Goal: Task Accomplishment & Management: Complete application form

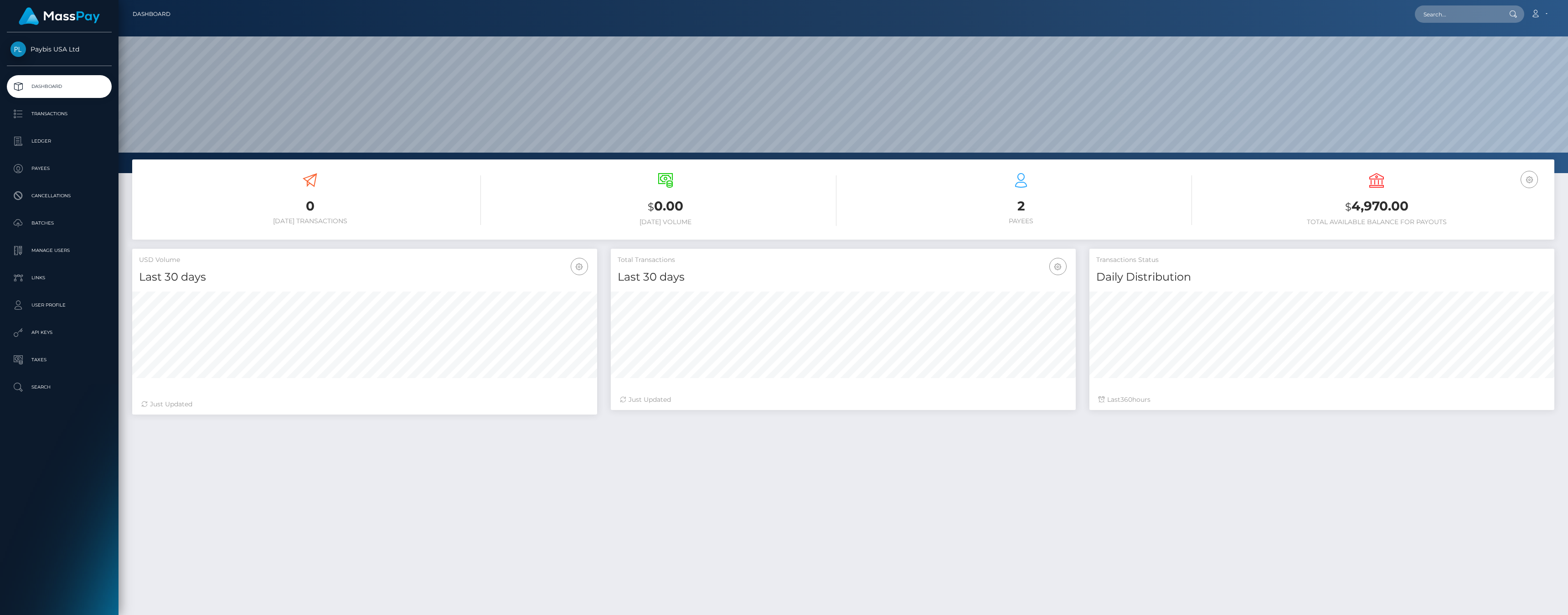
scroll to position [161, 465]
click at [51, 253] on p "Manage Users" at bounding box center [59, 251] width 98 height 14
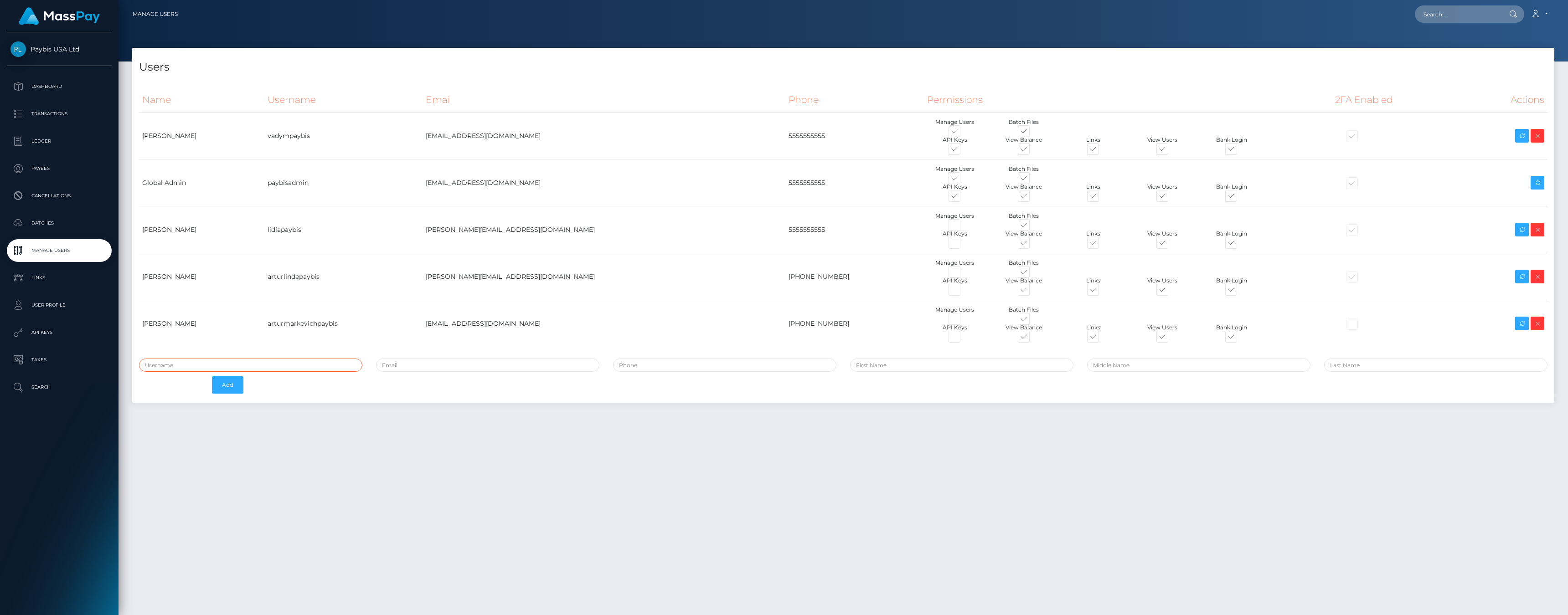
click at [206, 364] on input "text" at bounding box center [251, 364] width 223 height 13
paste input "[PERSON_NAME][EMAIL_ADDRESS][DOMAIN_NAME]"
type input "[PERSON_NAME][EMAIL_ADDRESS][DOMAIN_NAME]"
click at [421, 365] on input "email" at bounding box center [488, 364] width 223 height 13
paste input "arturs.pokotinskis@paybis.com"
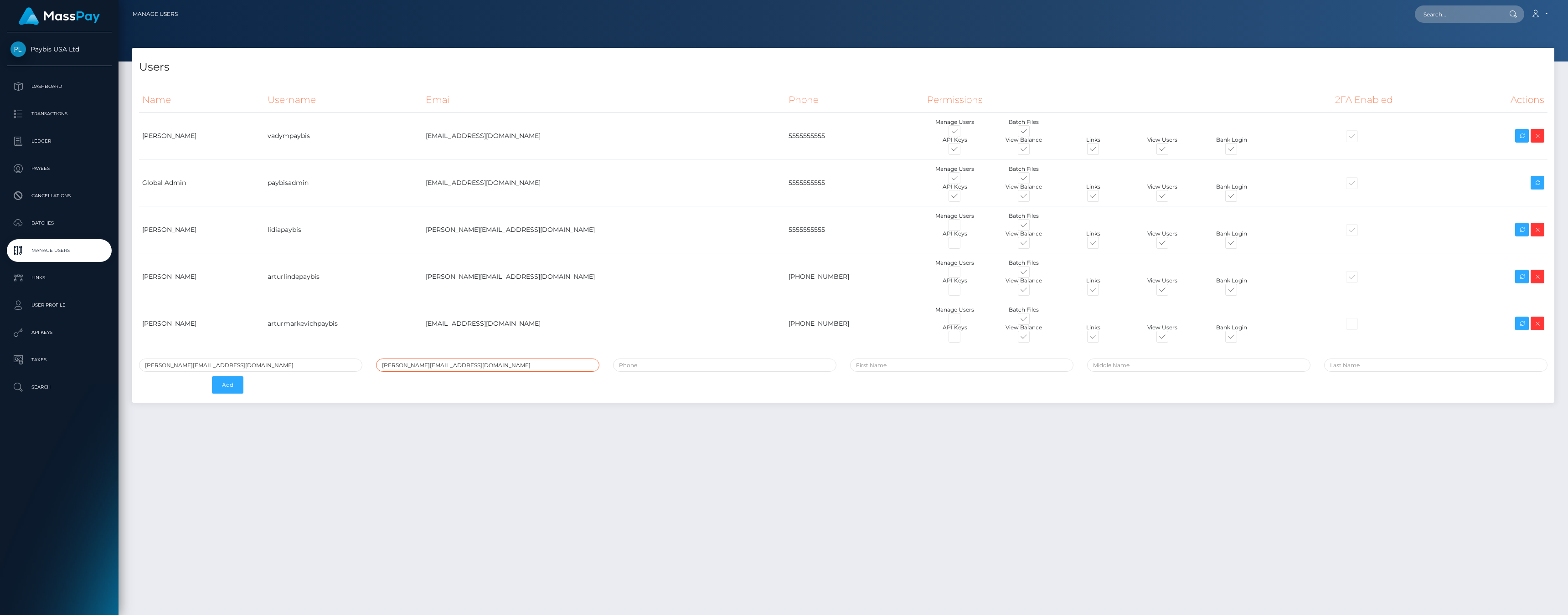
type input "arturs.pokotinskis"
paste input "arturs.pokotinskis@paybis.com"
type input "arturs.pokotinskis@paybis.com"
click at [274, 366] on input "arturs.pokotinskis@paybis.com" at bounding box center [251, 364] width 223 height 13
paste input "arturs.pokotinskis@paybis.com"
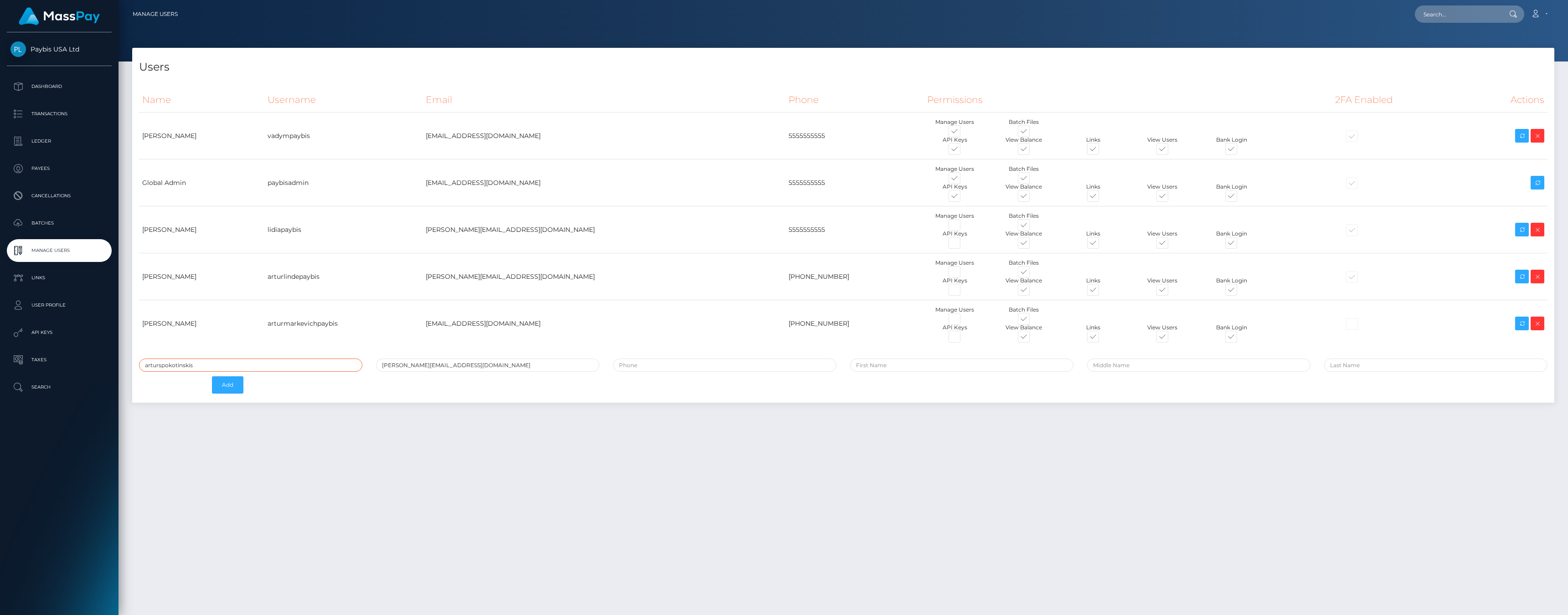
type input "arturspokotinskis"
click at [303, 440] on div "Users Name Username Email Phone Permissions 2FA Enabled Actions" at bounding box center [843, 327] width 1450 height 559
click at [664, 362] on input "tel" at bounding box center [725, 364] width 223 height 13
paste input "+37127157718"
type input "+37127157718"
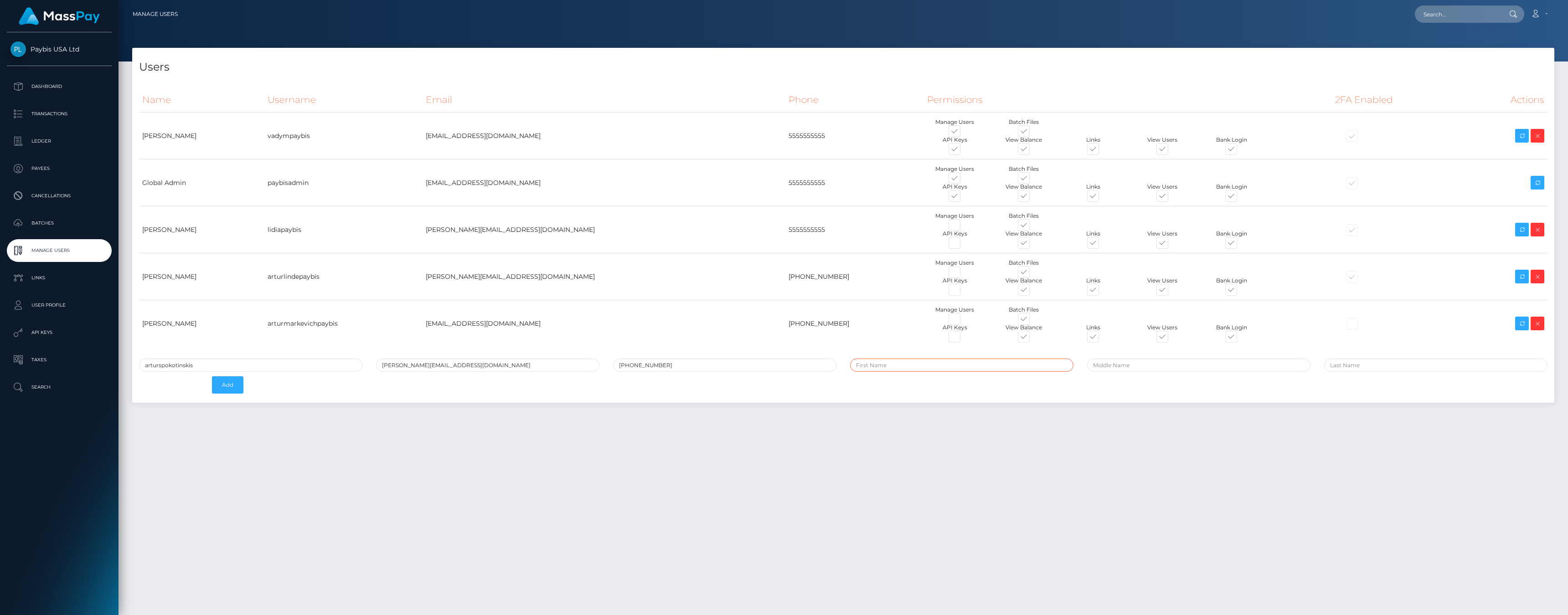
click at [880, 365] on input "text" at bounding box center [962, 364] width 223 height 13
paste input "+37127157718"
type input "+37127157718"
paste input "Arturs"
type input "Arturs"
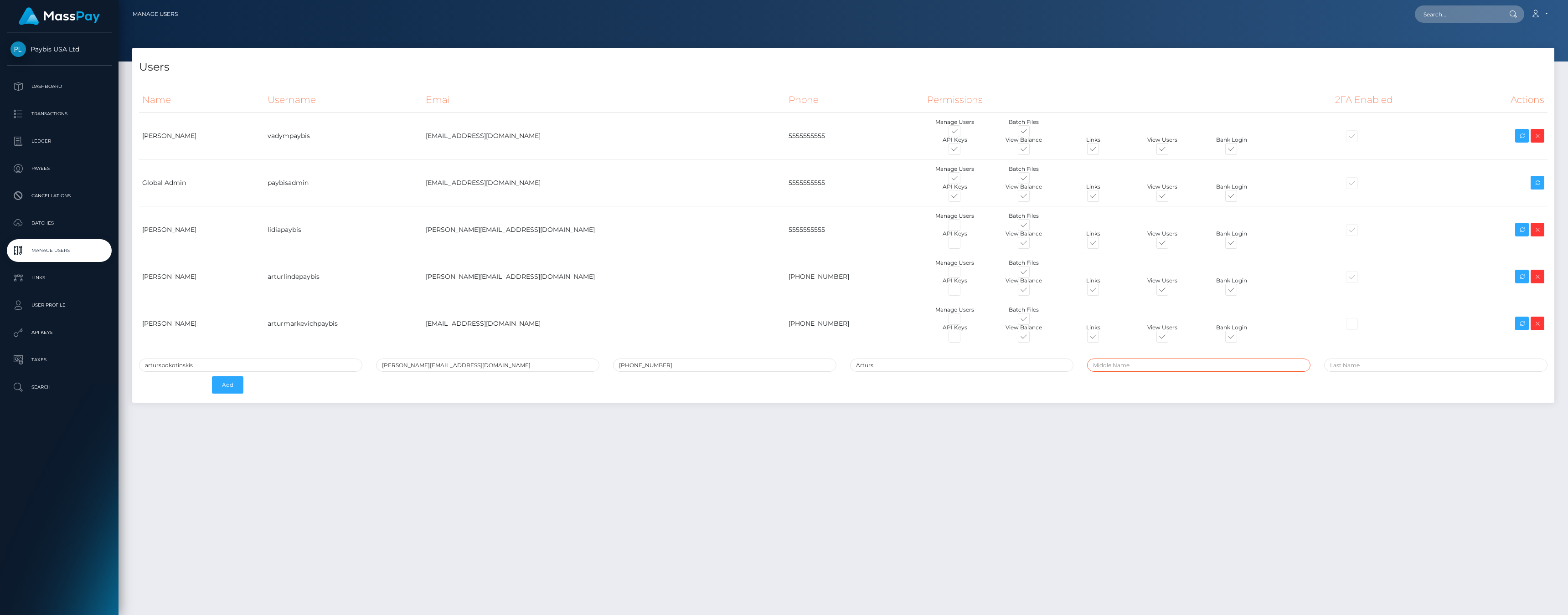
click at [1110, 364] on input "text" at bounding box center [1199, 364] width 223 height 13
click at [1367, 358] on div "Name Username Email Phone Permissions 2FA Enabled Actions" at bounding box center [843, 223] width 1409 height 271
click at [1358, 364] on input "text" at bounding box center [1436, 364] width 223 height 13
paste input "Pokotinskis"
type input "Pokotinskis"
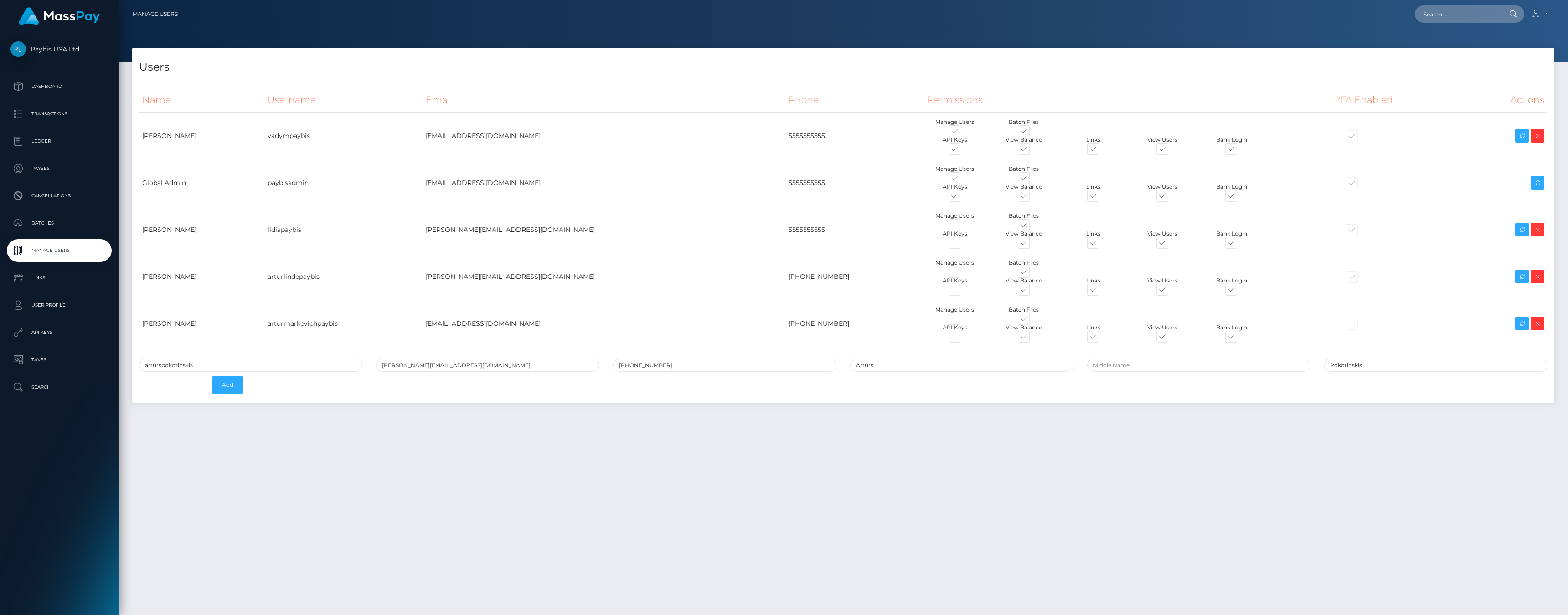
click at [915, 414] on div "Users Name Username Email Phone Permissions 2FA Enabled Actions" at bounding box center [843, 327] width 1450 height 559
click at [208, 364] on input "arturspokotinskis" at bounding box center [251, 364] width 223 height 13
click at [262, 361] on input "arturspokotinskispaybis" at bounding box center [251, 364] width 223 height 13
type input "arturspokotinskispaybis"
click at [326, 390] on div "arturspokotinskispaybis arturs.pokotinskis@paybis.com +37127157718 Arturs Pokot…" at bounding box center [843, 378] width 1423 height 40
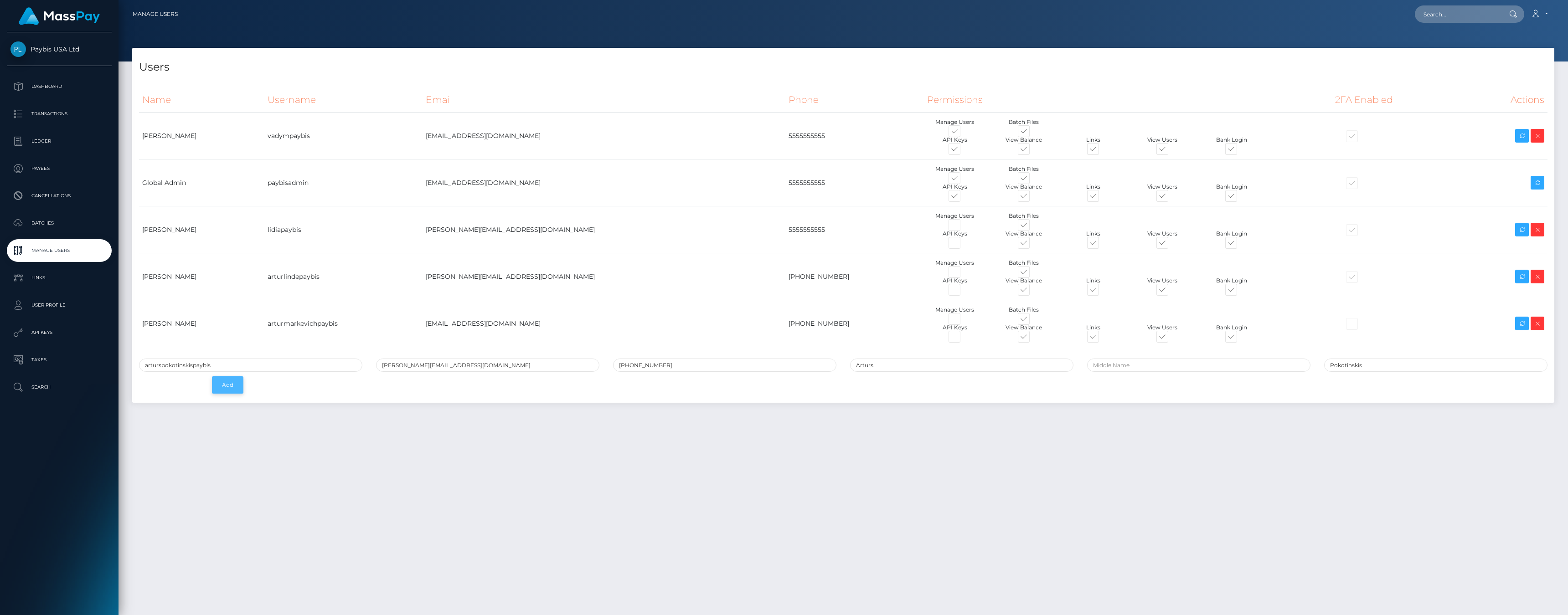
click at [231, 387] on button "Add" at bounding box center [227, 384] width 31 height 17
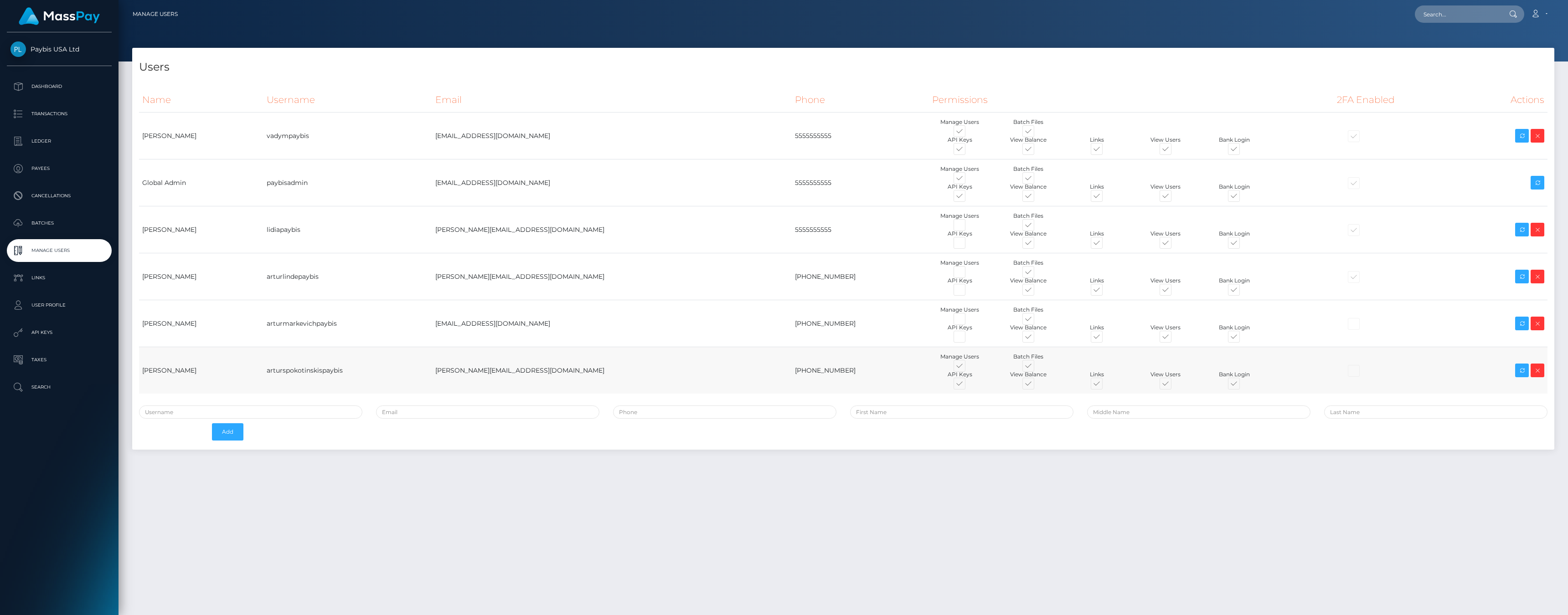
click at [968, 386] on span at bounding box center [968, 386] width 0 height 0
click at [968, 386] on input "checkbox" at bounding box center [970, 388] width 6 height 6
checkbox input "false"
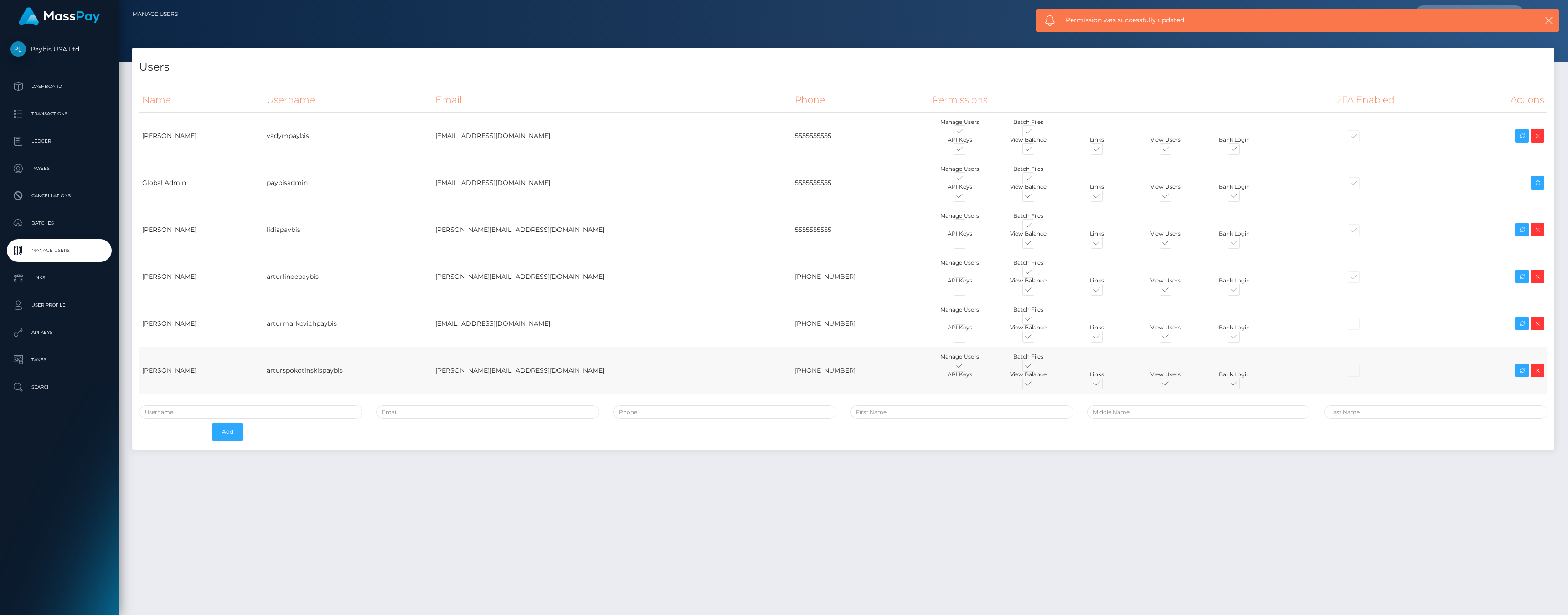
click at [968, 368] on span at bounding box center [968, 368] width 0 height 0
click at [968, 368] on input "checkbox" at bounding box center [970, 371] width 6 height 6
checkbox input "false"
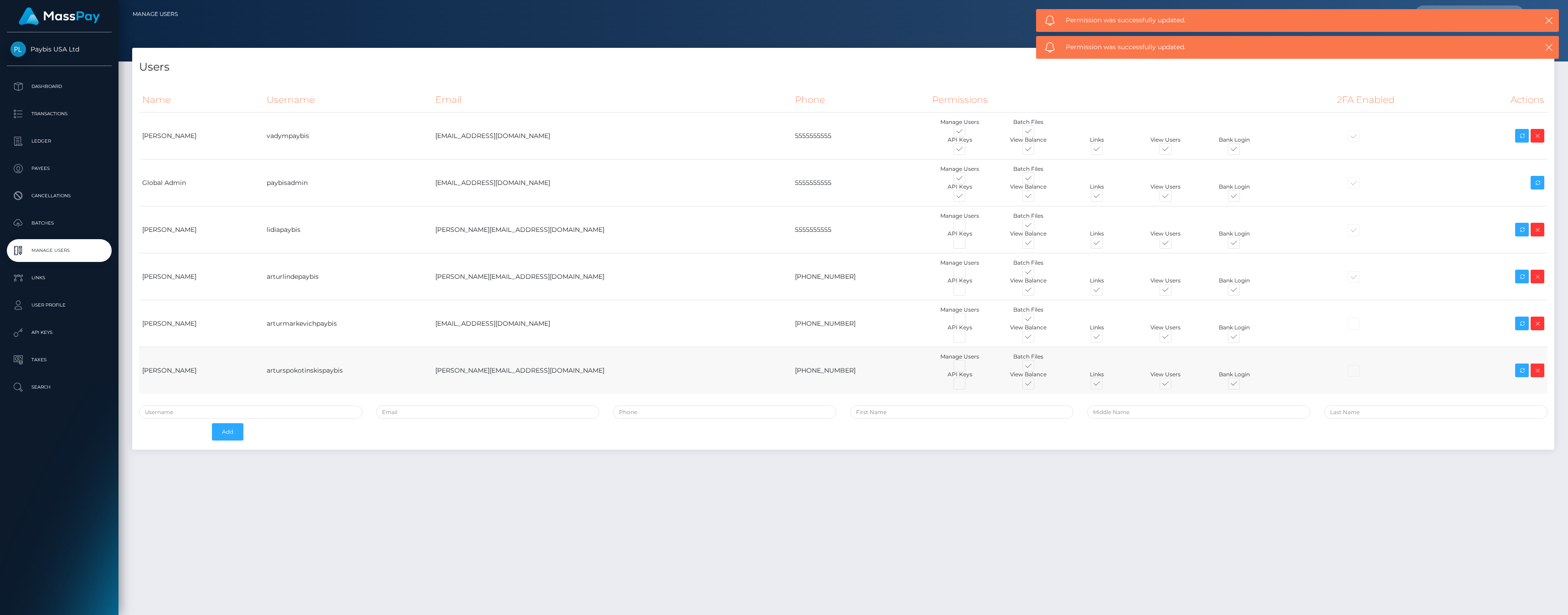
click at [1037, 368] on span at bounding box center [1037, 368] width 0 height 0
click at [1037, 368] on input "checkbox" at bounding box center [1039, 371] width 6 height 6
checkbox input "false"
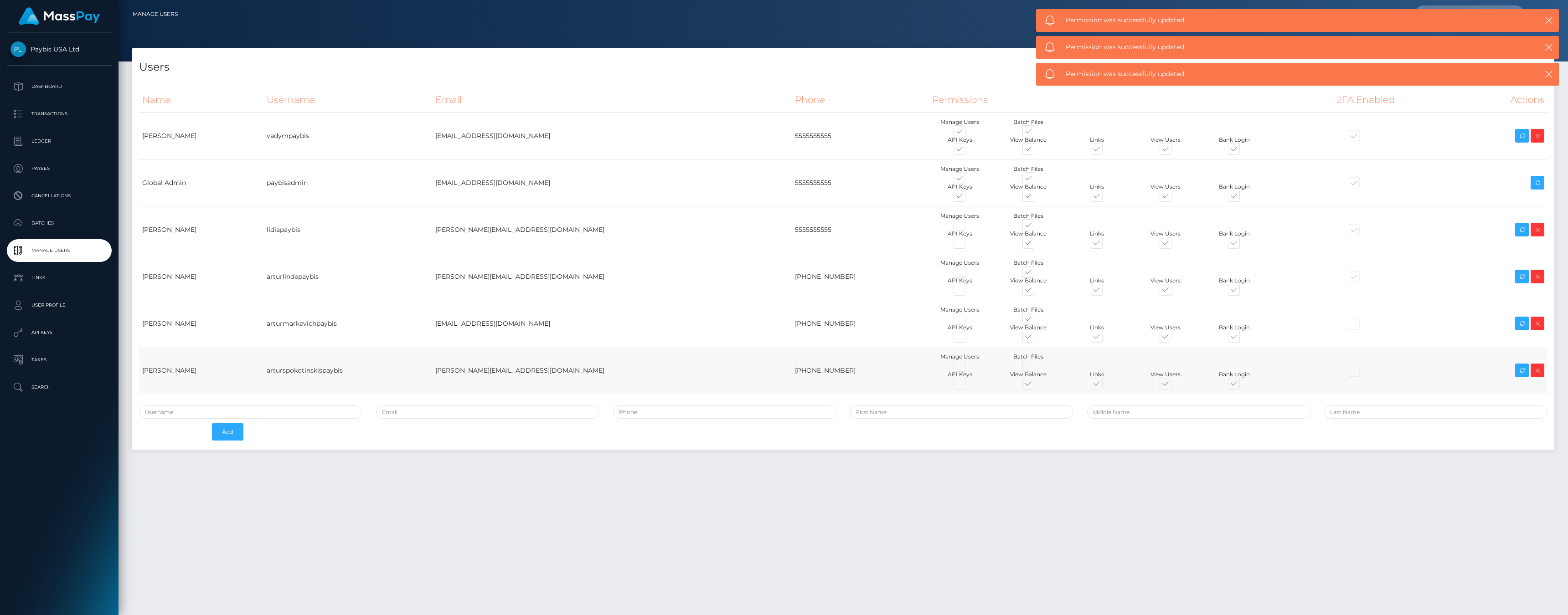
click at [1037, 386] on span at bounding box center [1037, 386] width 0 height 0
click at [1037, 386] on input "checkbox" at bounding box center [1039, 388] width 6 height 6
checkbox input "false"
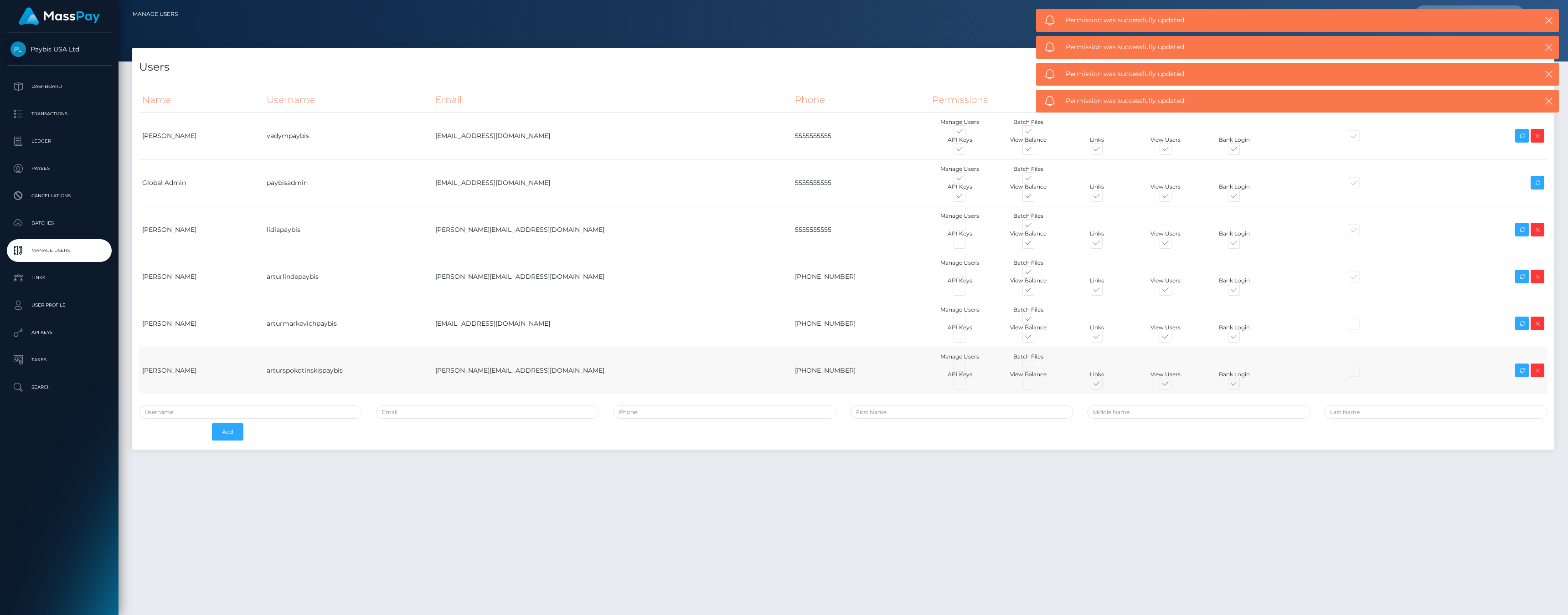
click at [1105, 386] on span at bounding box center [1105, 386] width 0 height 0
click at [1105, 386] on input "checkbox" at bounding box center [1108, 388] width 6 height 6
checkbox input "false"
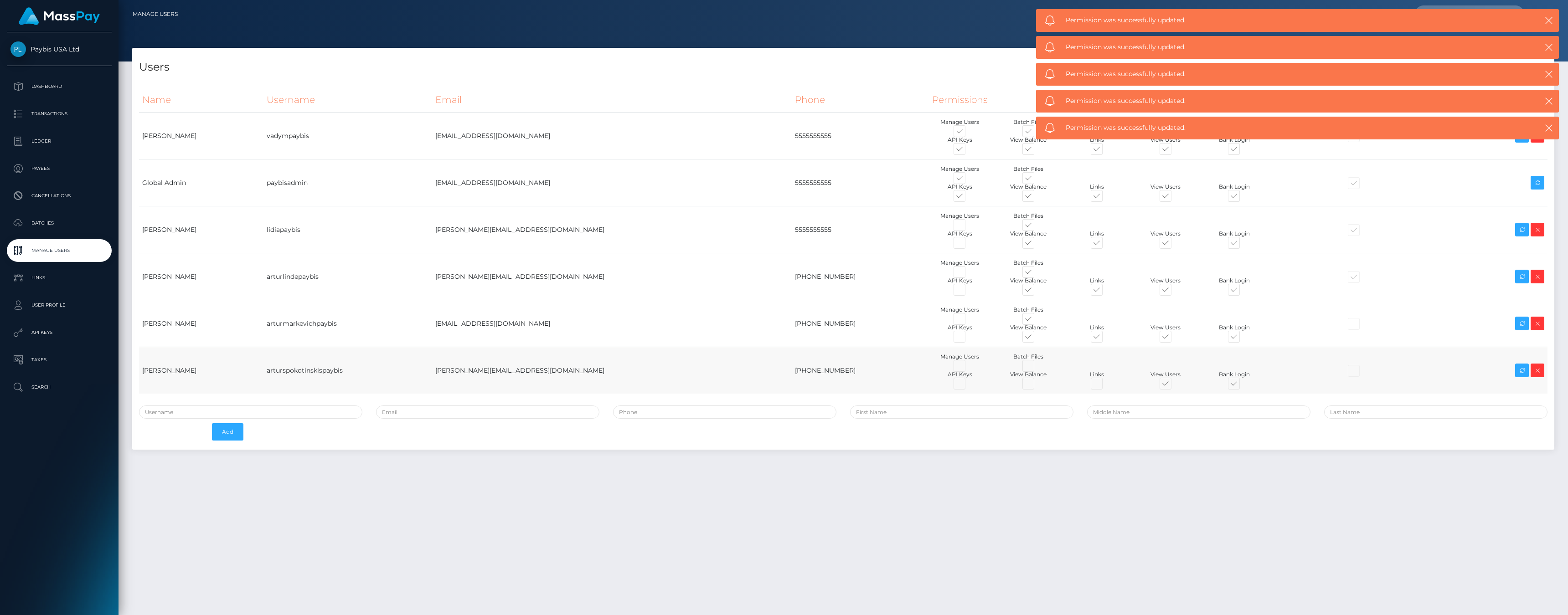
click at [1242, 386] on span at bounding box center [1242, 386] width 0 height 0
click at [1242, 386] on input "checkbox" at bounding box center [1245, 388] width 6 height 6
checkbox input "false"
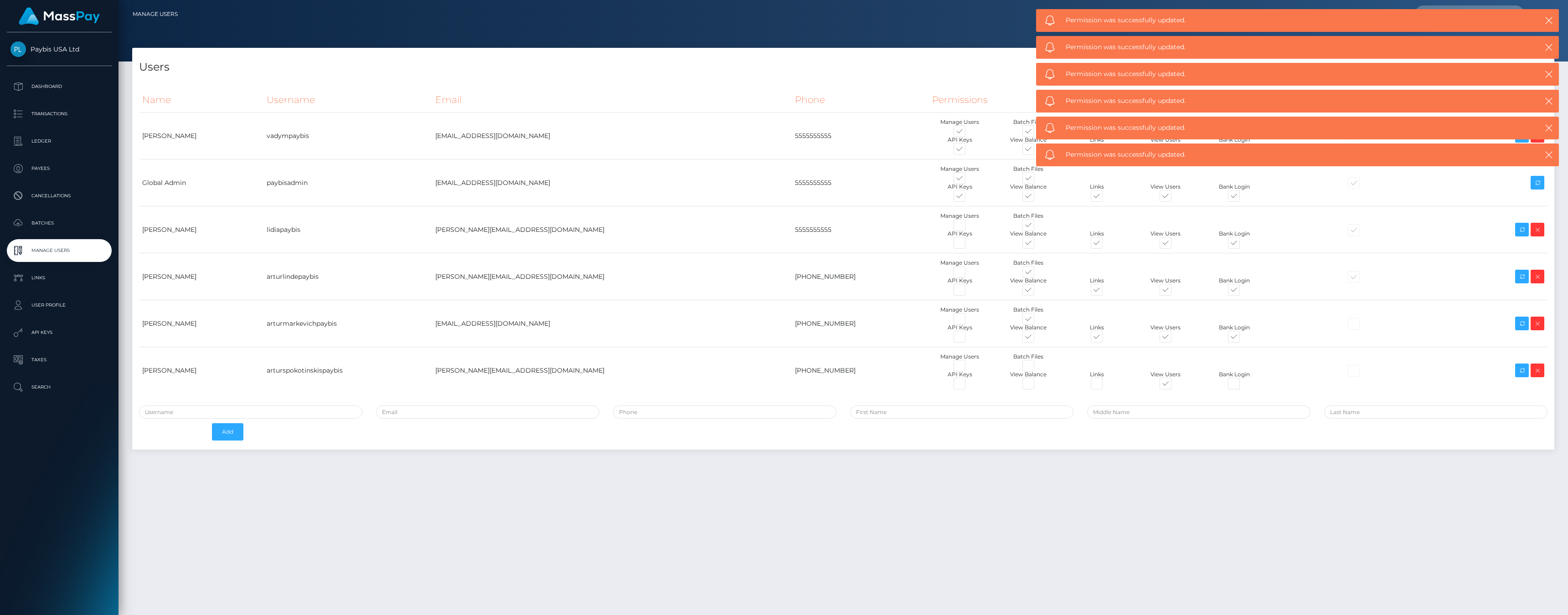
click at [559, 489] on div "Users Name Username Email Phone Permissions 2FA Enabled Actions" at bounding box center [843, 327] width 1450 height 559
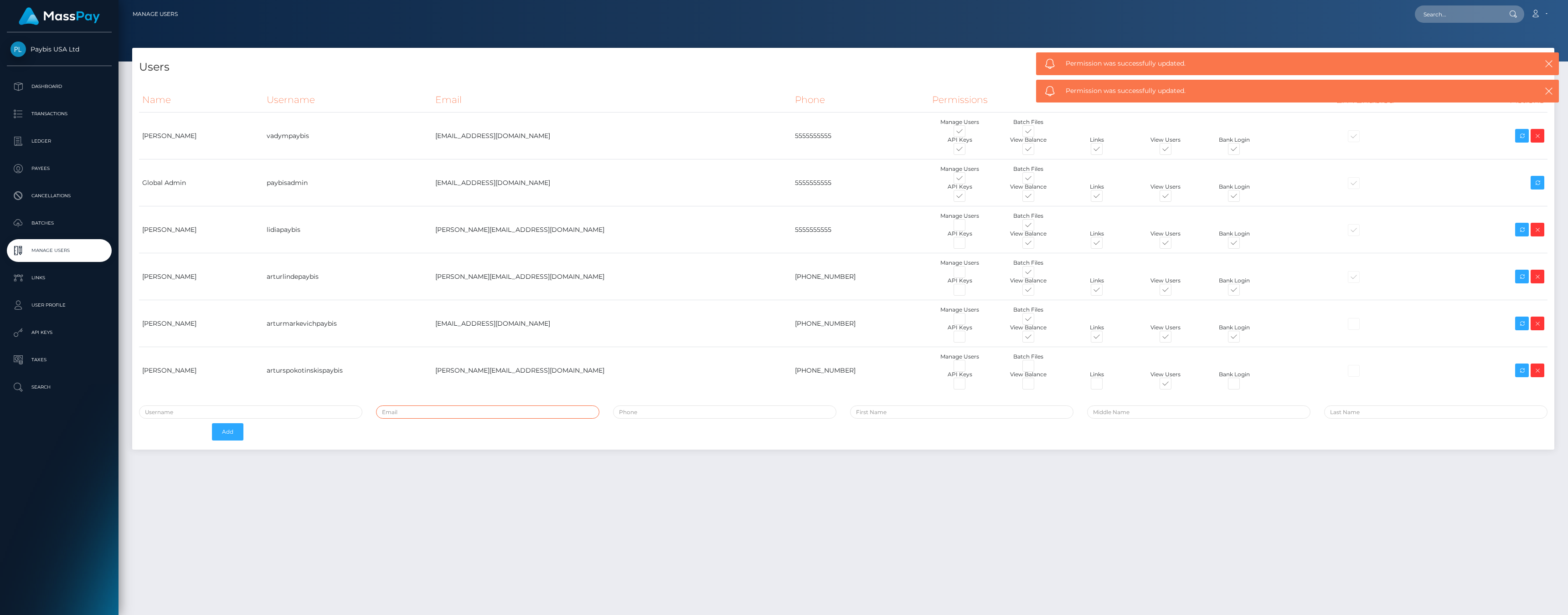
click at [505, 412] on input "email" at bounding box center [488, 412] width 223 height 13
paste input "[EMAIL_ADDRESS][DOMAIN_NAME]"
type input "[EMAIL_ADDRESS][DOMAIN_NAME]"
click at [323, 408] on input "text" at bounding box center [251, 412] width 223 height 13
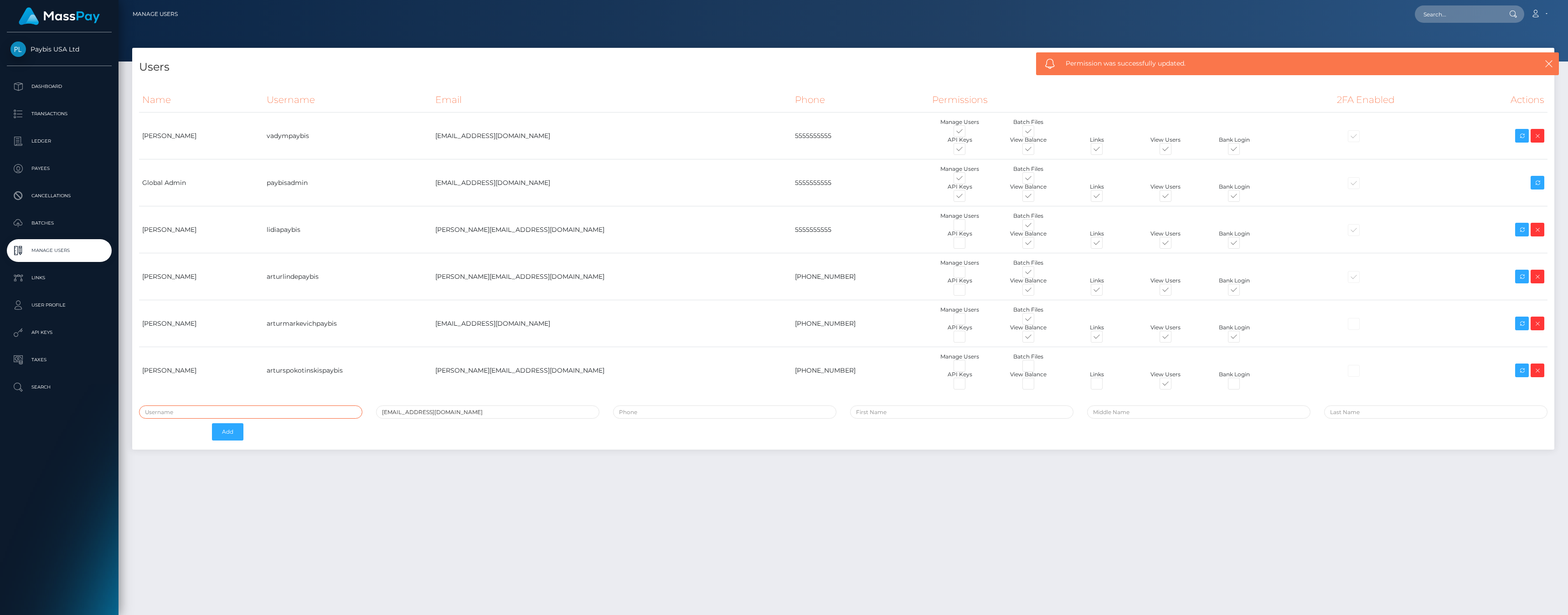
paste input "[EMAIL_ADDRESS][DOMAIN_NAME]"
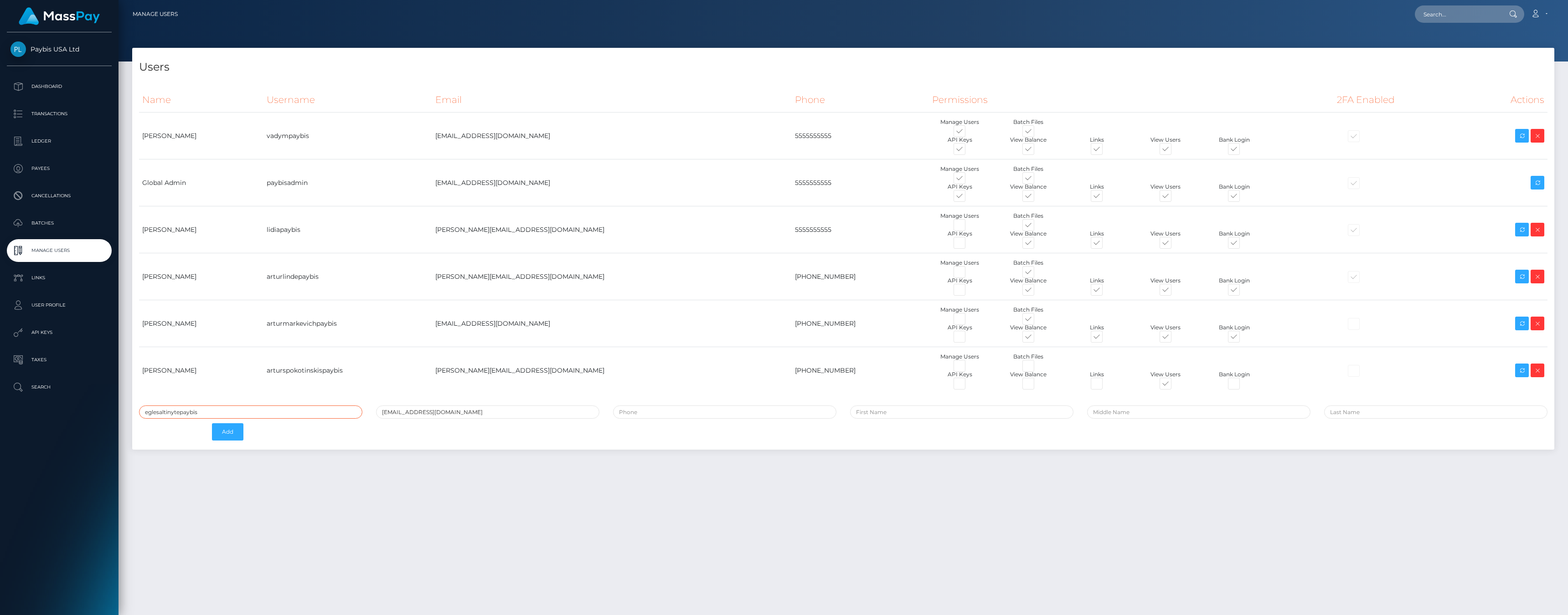
type input "eglesaltinytepaybis"
click at [670, 410] on input "tel" at bounding box center [725, 412] width 223 height 13
paste input "[PHONE_NUMBER]"
type input "[PHONE_NUMBER]"
click at [897, 410] on input "text" at bounding box center [962, 412] width 223 height 13
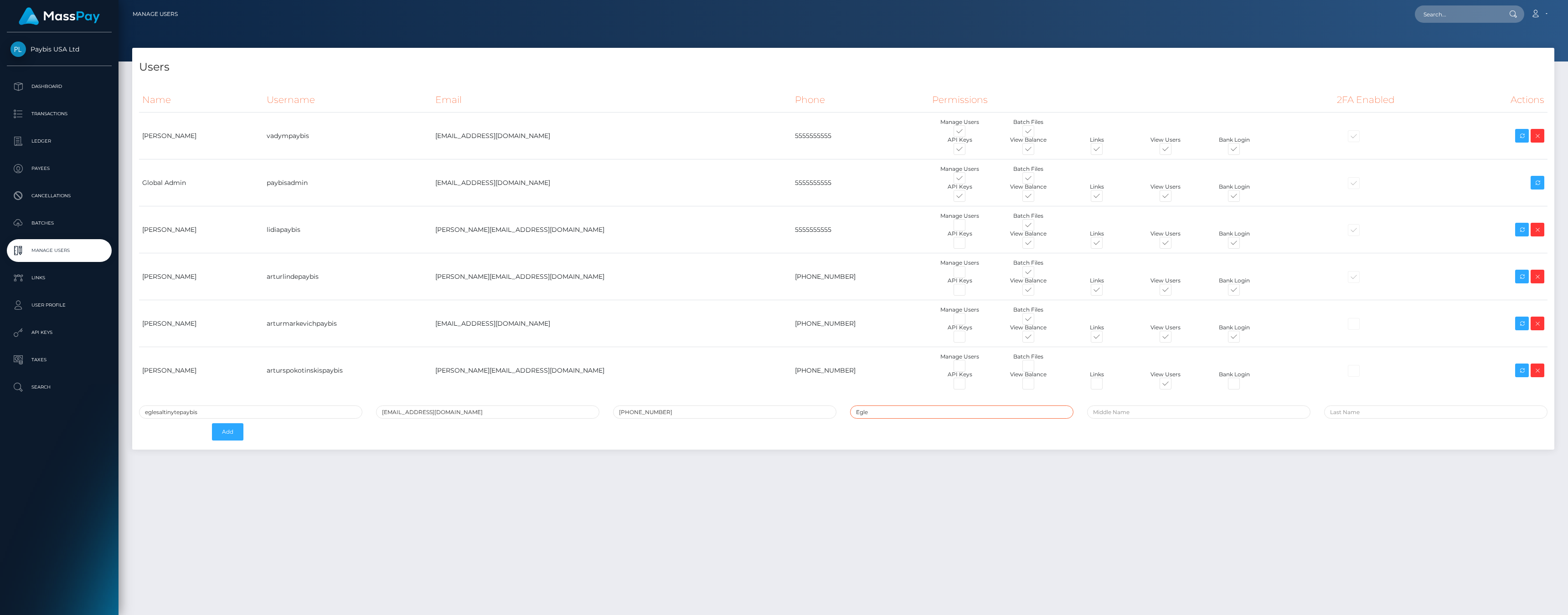
type input "Egle"
paste input "Saltinyte"
type input "Saltinyte"
click at [1013, 459] on div "Users Name Username Email Phone Permissions 2FA Enabled Actions" at bounding box center [843, 327] width 1450 height 559
click at [234, 432] on button "Add" at bounding box center [227, 431] width 31 height 17
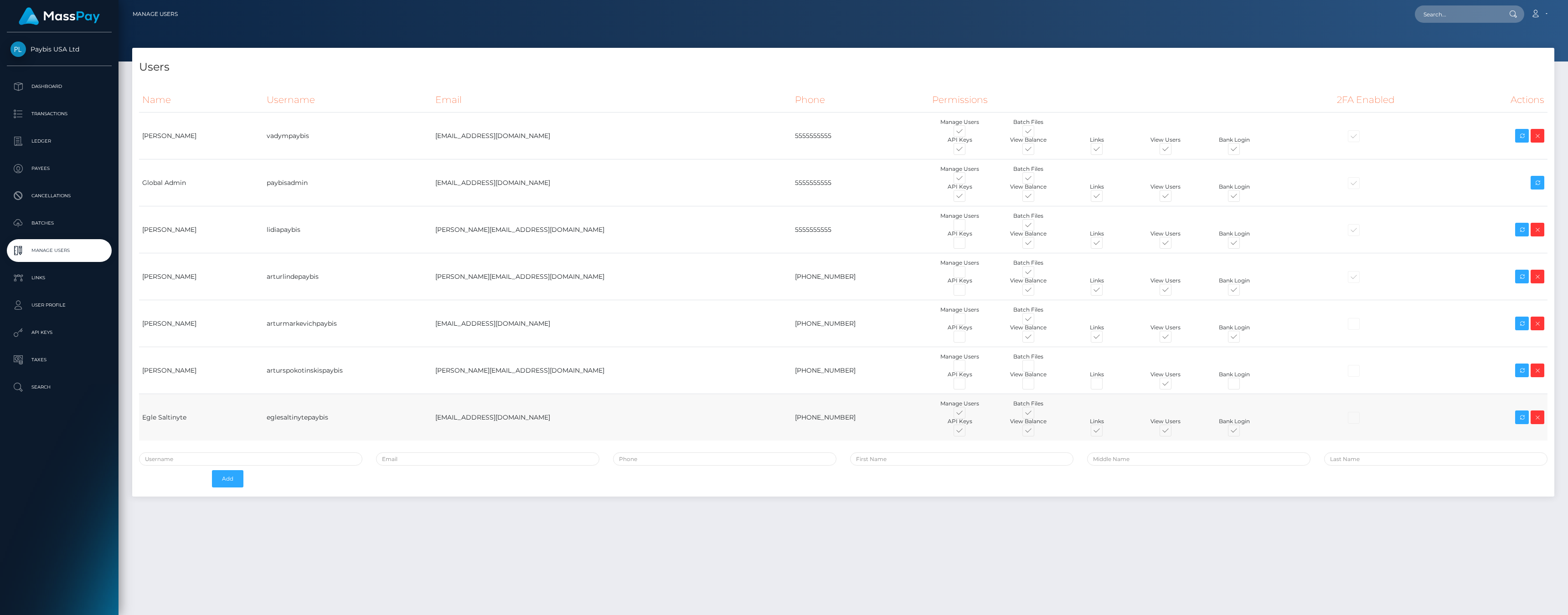
click at [968, 414] on span at bounding box center [968, 414] width 0 height 0
click at [968, 414] on input "checkbox" at bounding box center [970, 417] width 6 height 6
checkbox input "false"
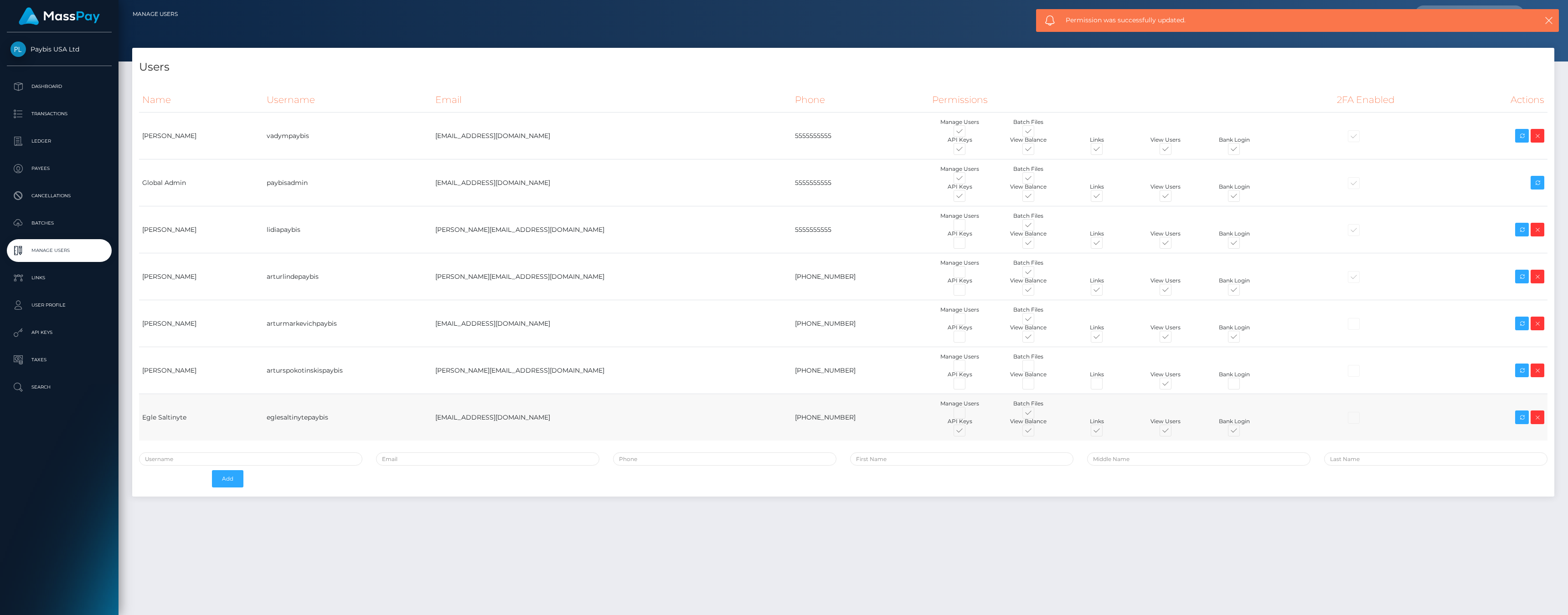
click at [968, 433] on span at bounding box center [968, 433] width 0 height 0
click at [968, 433] on input "checkbox" at bounding box center [970, 435] width 6 height 6
checkbox input "false"
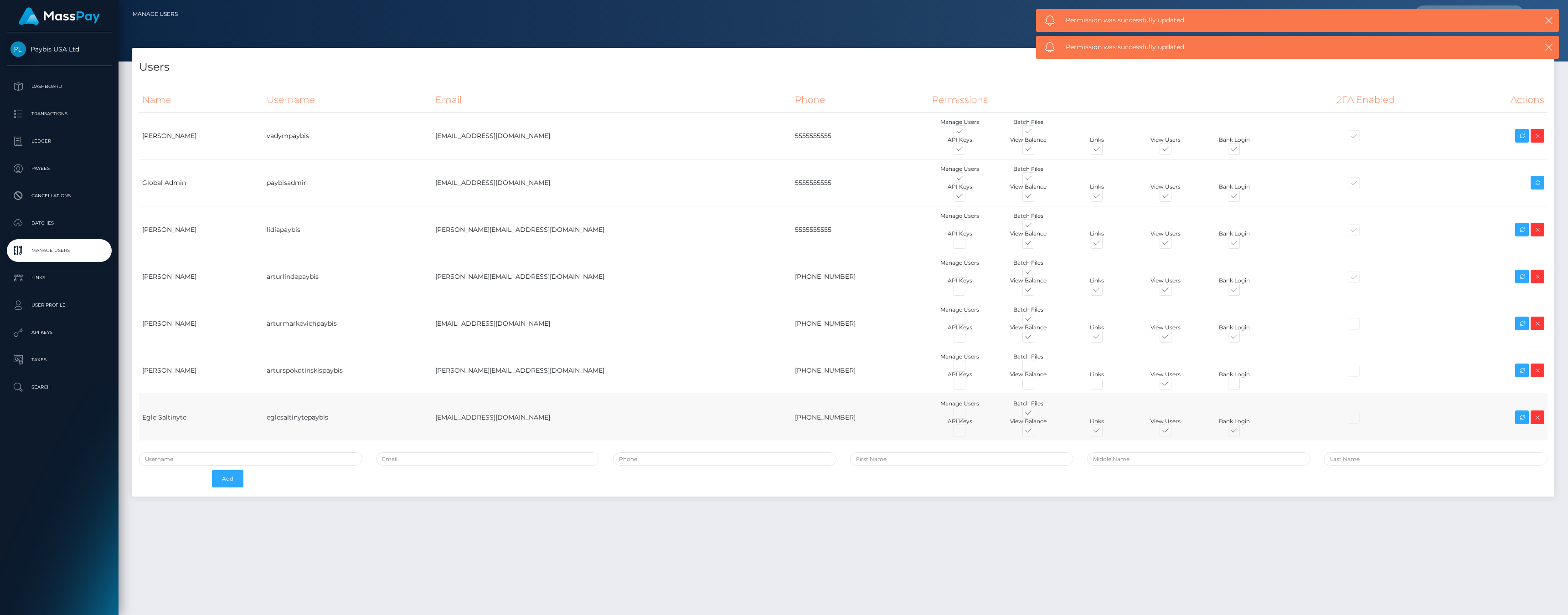
click at [1037, 414] on span at bounding box center [1037, 414] width 0 height 0
click at [1037, 414] on input "checkbox" at bounding box center [1039, 417] width 6 height 6
checkbox input "false"
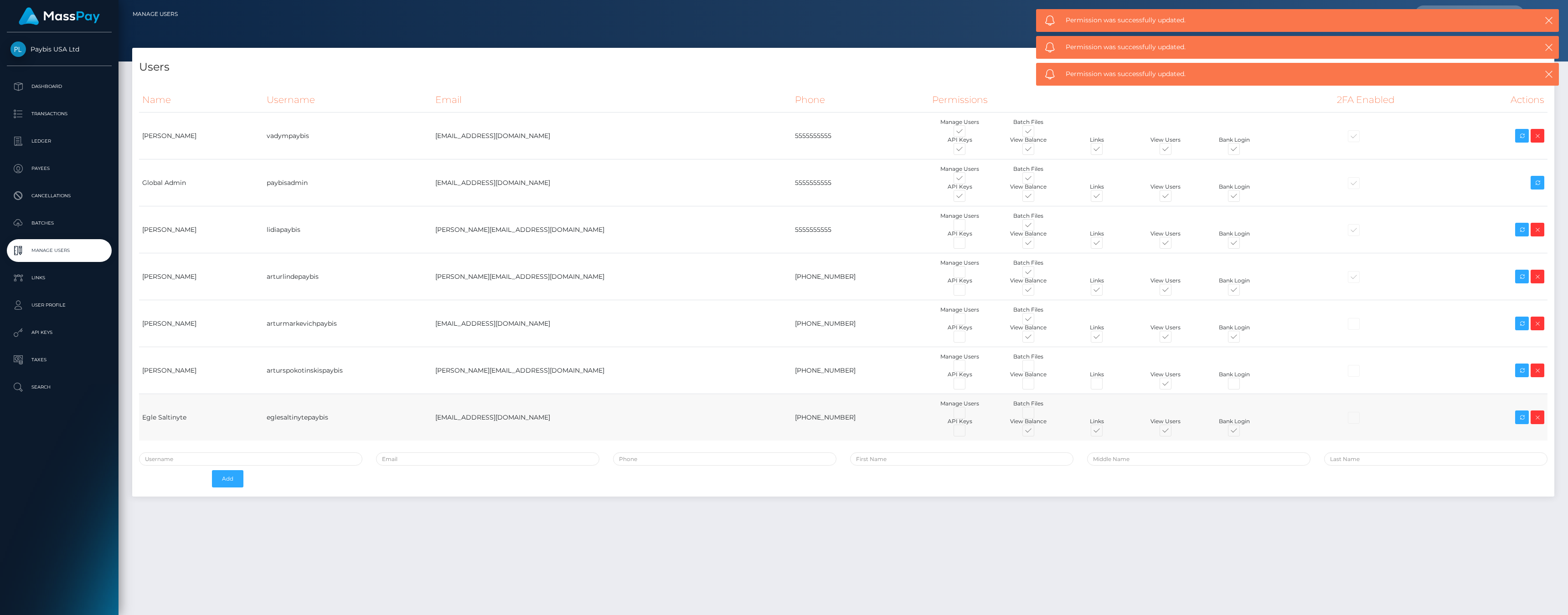
click at [1037, 433] on span at bounding box center [1037, 433] width 0 height 0
click at [1037, 433] on input "checkbox" at bounding box center [1039, 435] width 6 height 6
checkbox input "false"
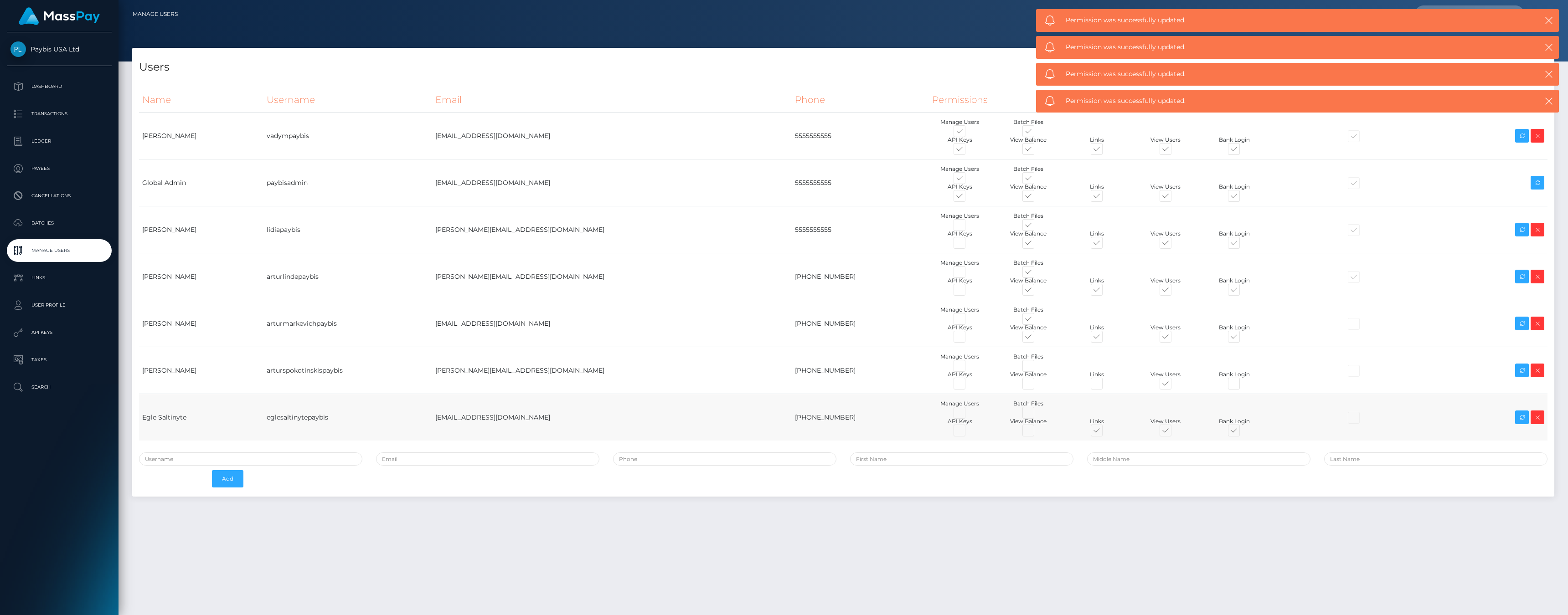
click at [1105, 433] on span at bounding box center [1105, 433] width 0 height 0
click at [1105, 433] on input "checkbox" at bounding box center [1108, 435] width 6 height 6
checkbox input "false"
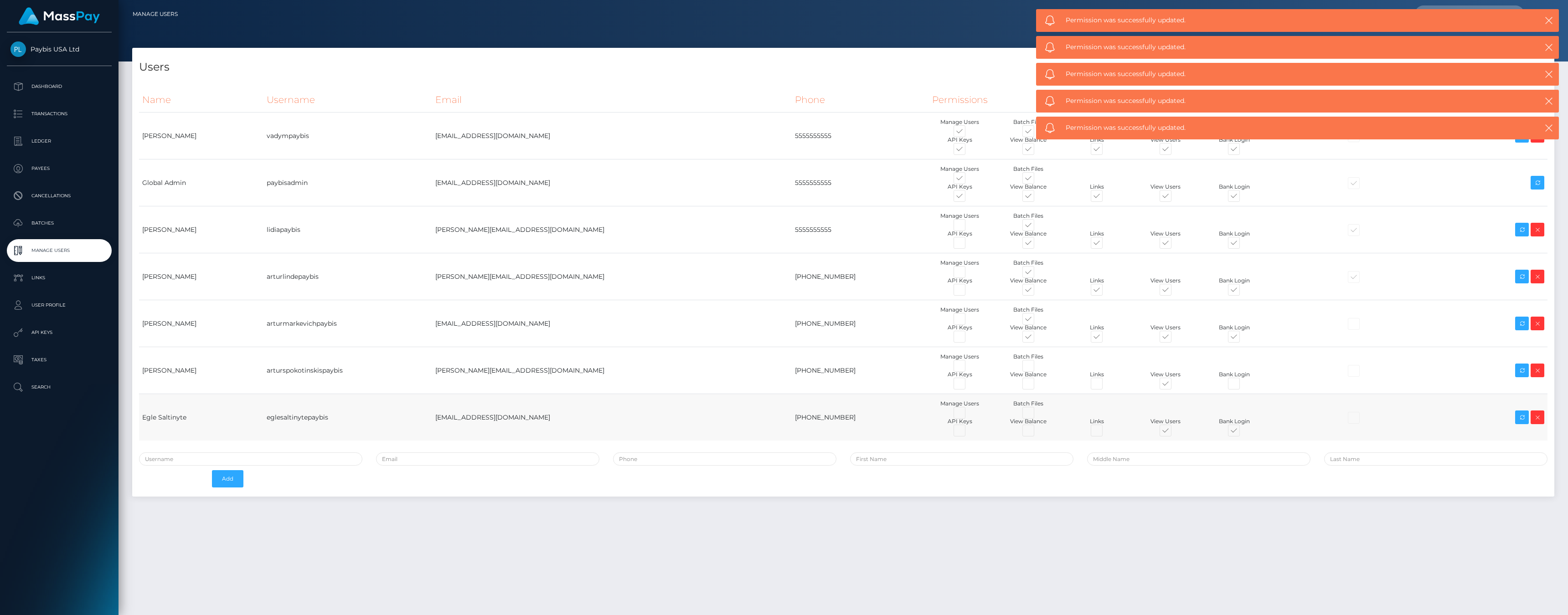
click at [1242, 433] on span at bounding box center [1242, 433] width 0 height 0
click at [1242, 433] on input "checkbox" at bounding box center [1245, 435] width 6 height 6
checkbox input "false"
click at [600, 504] on div "Users Name Username Email Phone Permissions 2FA Enabled Actions Add" at bounding box center [843, 276] width 1436 height 458
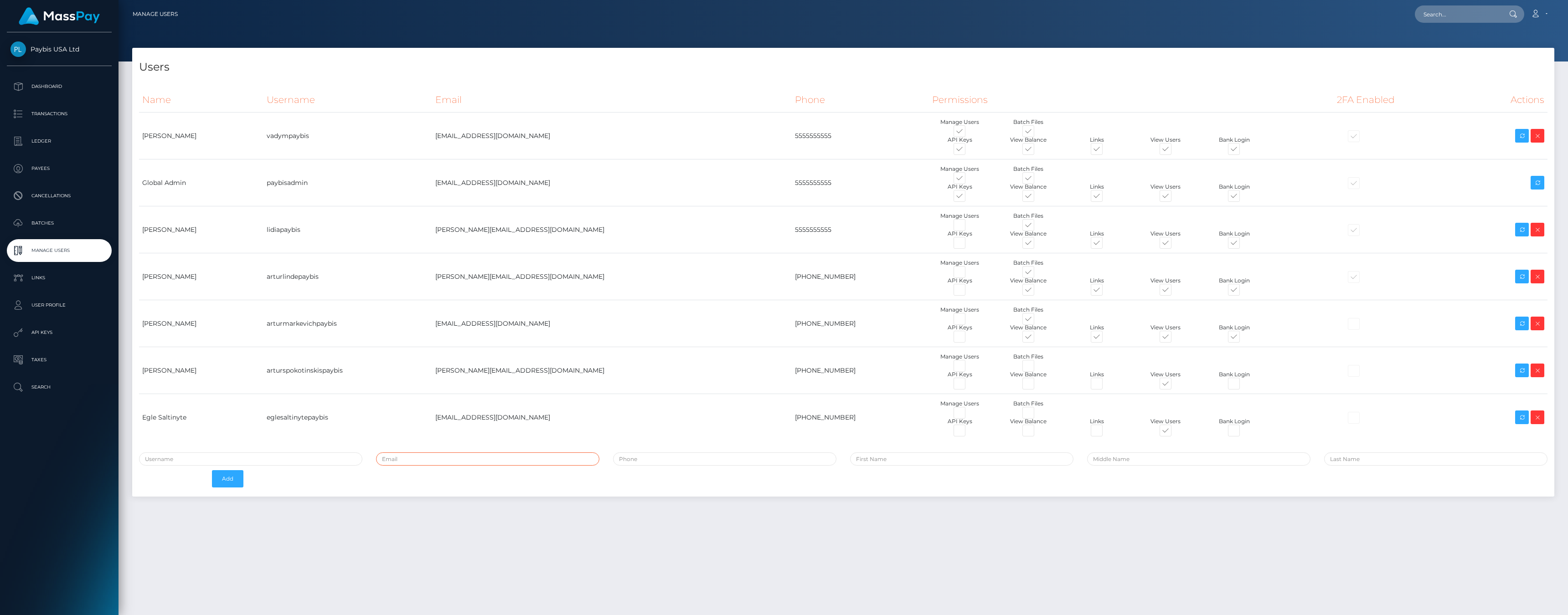
click at [420, 463] on input "email" at bounding box center [488, 459] width 223 height 13
paste input "[EMAIL_ADDRESS][DOMAIN_NAME]"
type input "[EMAIL_ADDRESS][DOMAIN_NAME]"
click at [233, 460] on input "text" at bounding box center [251, 459] width 223 height 13
paste input "[EMAIL_ADDRESS][DOMAIN_NAME]"
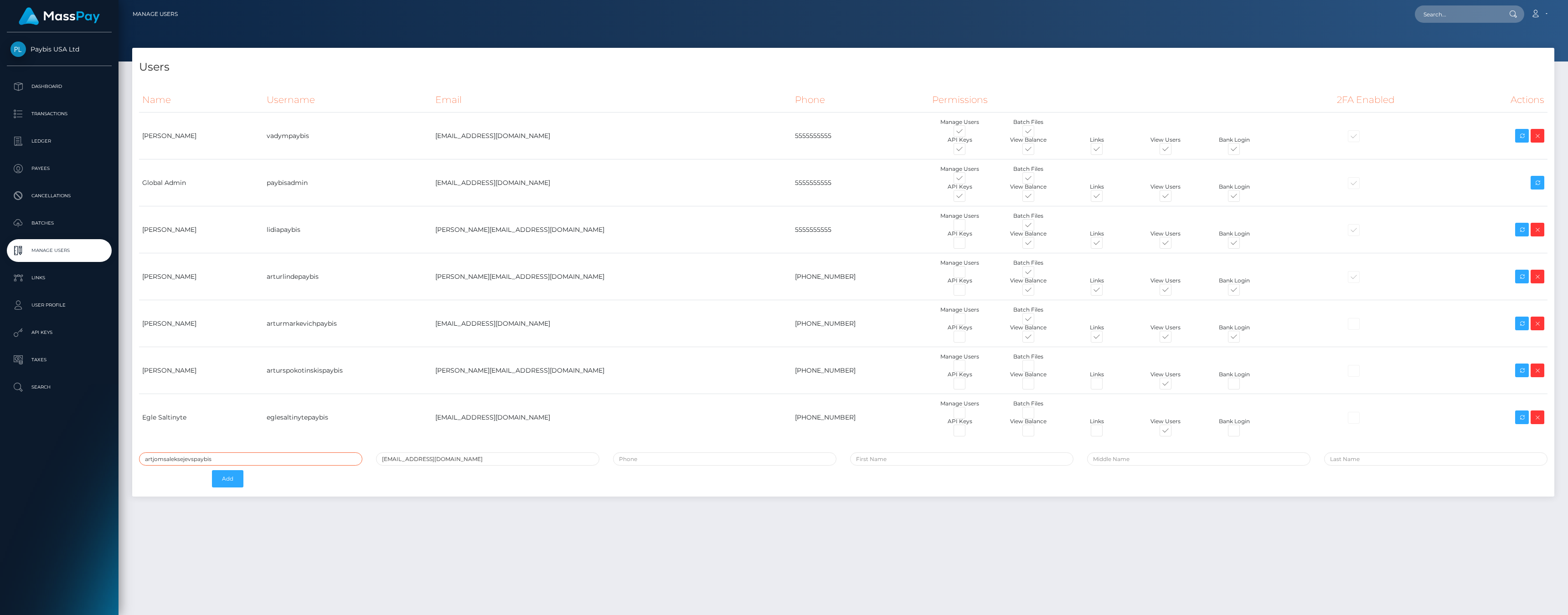
type input "artjomsaleksejevspaybis"
click at [363, 505] on div "Users Name Username Email Phone Permissions 2FA Enabled Actions Add" at bounding box center [843, 276] width 1436 height 458
click at [699, 457] on input "tel" at bounding box center [725, 459] width 223 height 13
paste input "[PHONE_NUMBER]"
type input "[PHONE_NUMBER]"
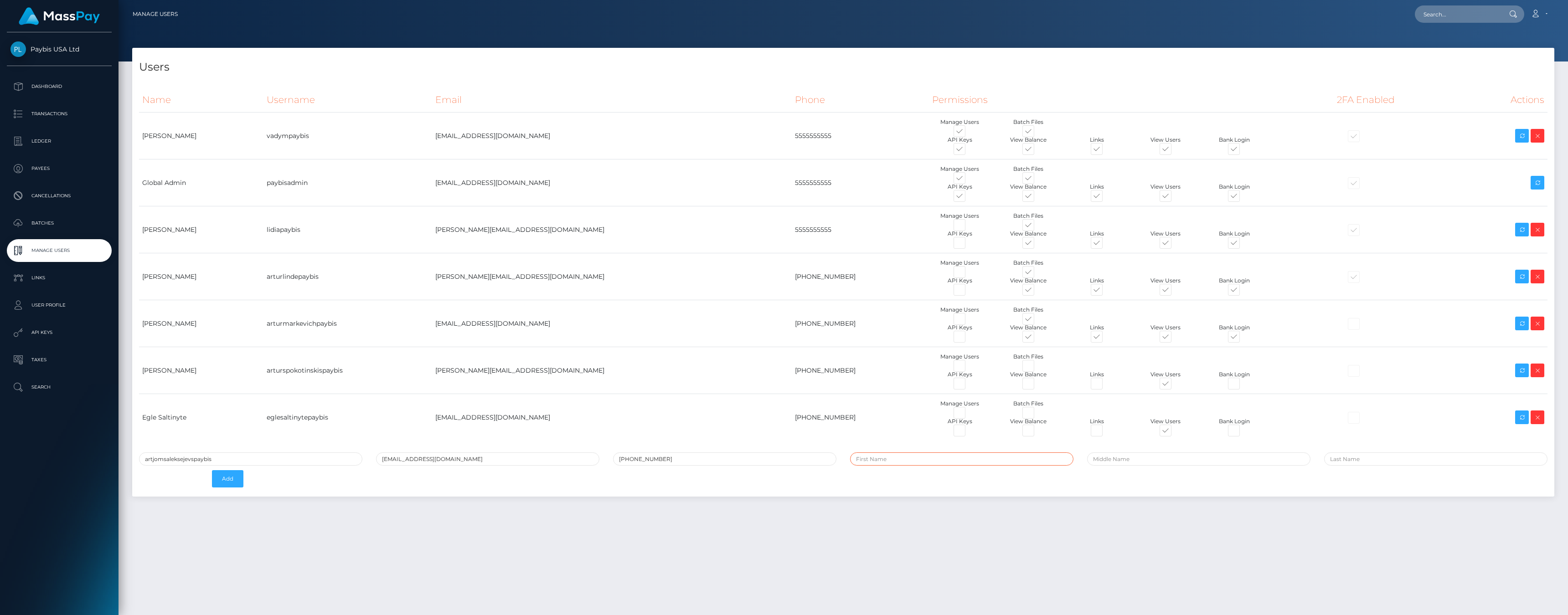
click at [859, 456] on input "text" at bounding box center [962, 459] width 223 height 13
type input "Artjoms"
click at [1341, 457] on input "text" at bounding box center [1436, 459] width 223 height 13
paste input "Aleksejevs"
type input "Aleksejevs"
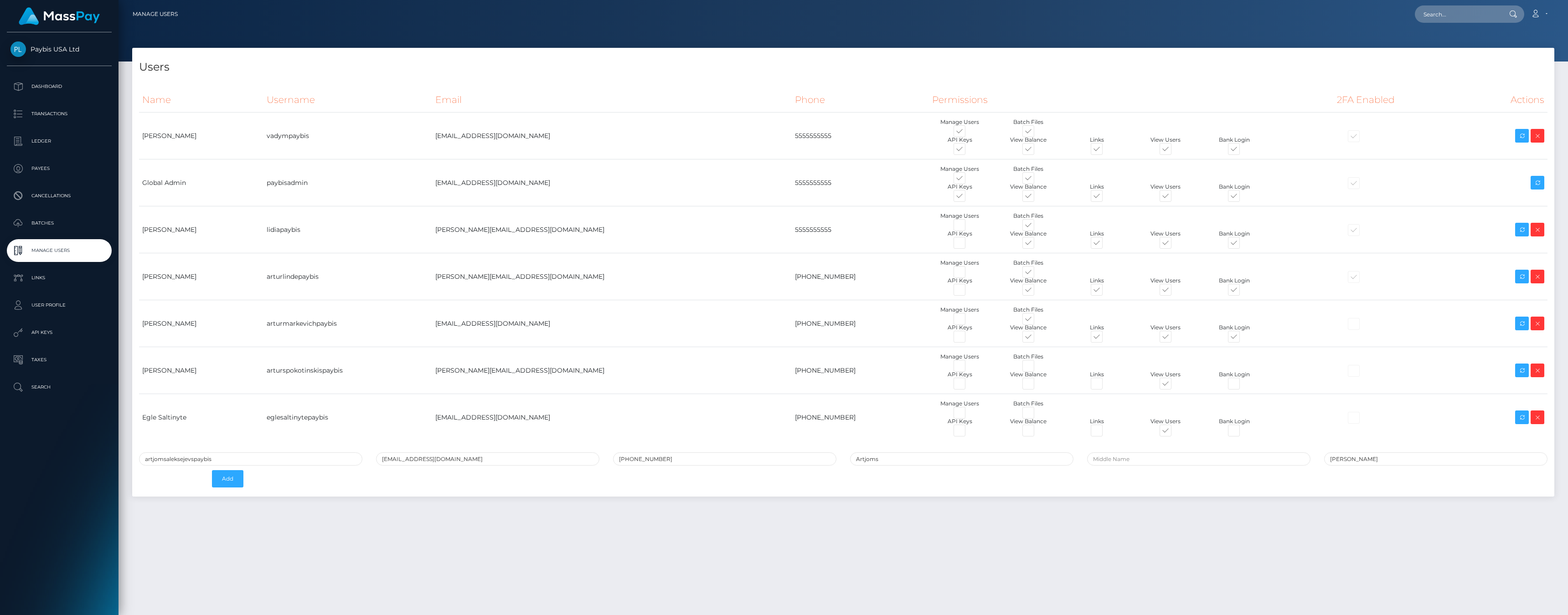
click at [391, 472] on div "artjomsaleksejevspaybis artjoms.aleksejevs@paybis.com +37128207577 Artjoms Alek…" at bounding box center [843, 472] width 1423 height 40
click at [234, 453] on input "artjomsaleksejevspaybis" at bounding box center [251, 459] width 223 height 13
click at [324, 530] on div "Users Name Username Email Phone Permissions 2FA Enabled Actions" at bounding box center [843, 327] width 1450 height 559
click at [231, 479] on button "Add" at bounding box center [227, 478] width 31 height 17
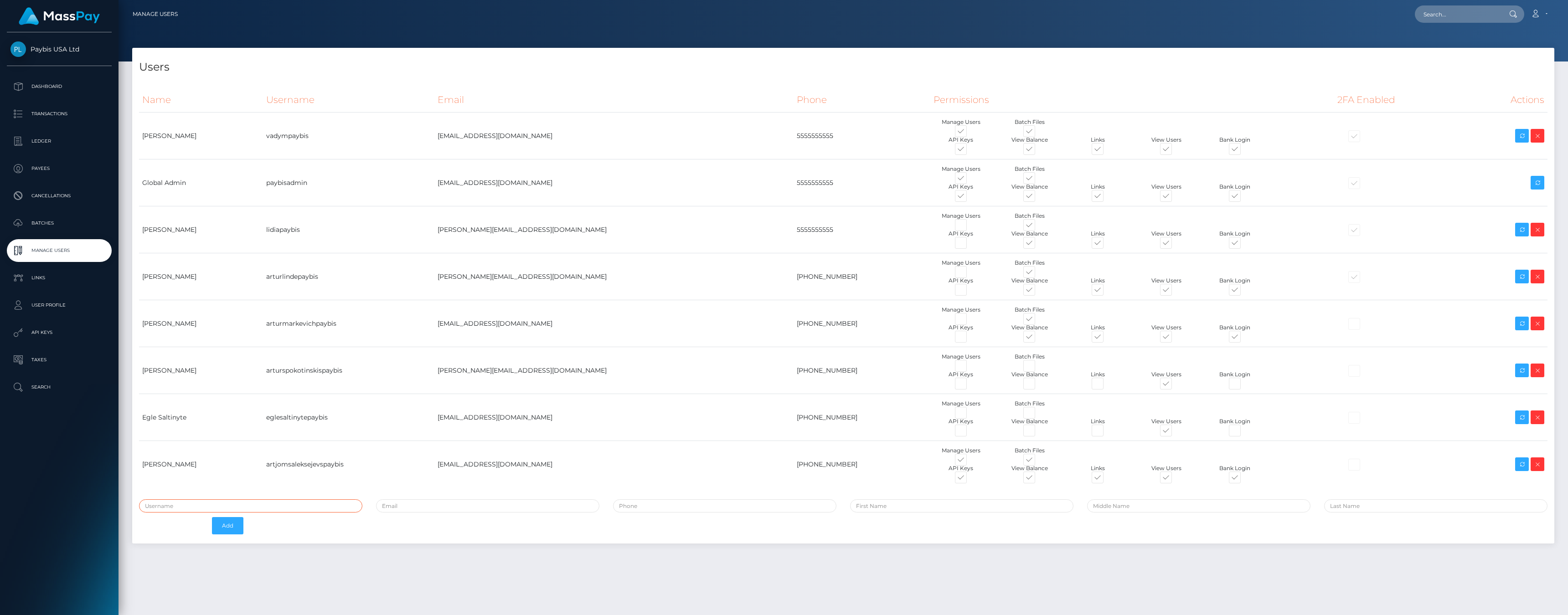
click at [280, 509] on input "text" at bounding box center [251, 506] width 223 height 13
type input "supportpaybis"
paste input "[EMAIL_ADDRESS][DOMAIN_NAME]"
type input "[EMAIL_ADDRESS][DOMAIN_NAME]"
click at [681, 506] on input "tel" at bounding box center [725, 506] width 223 height 13
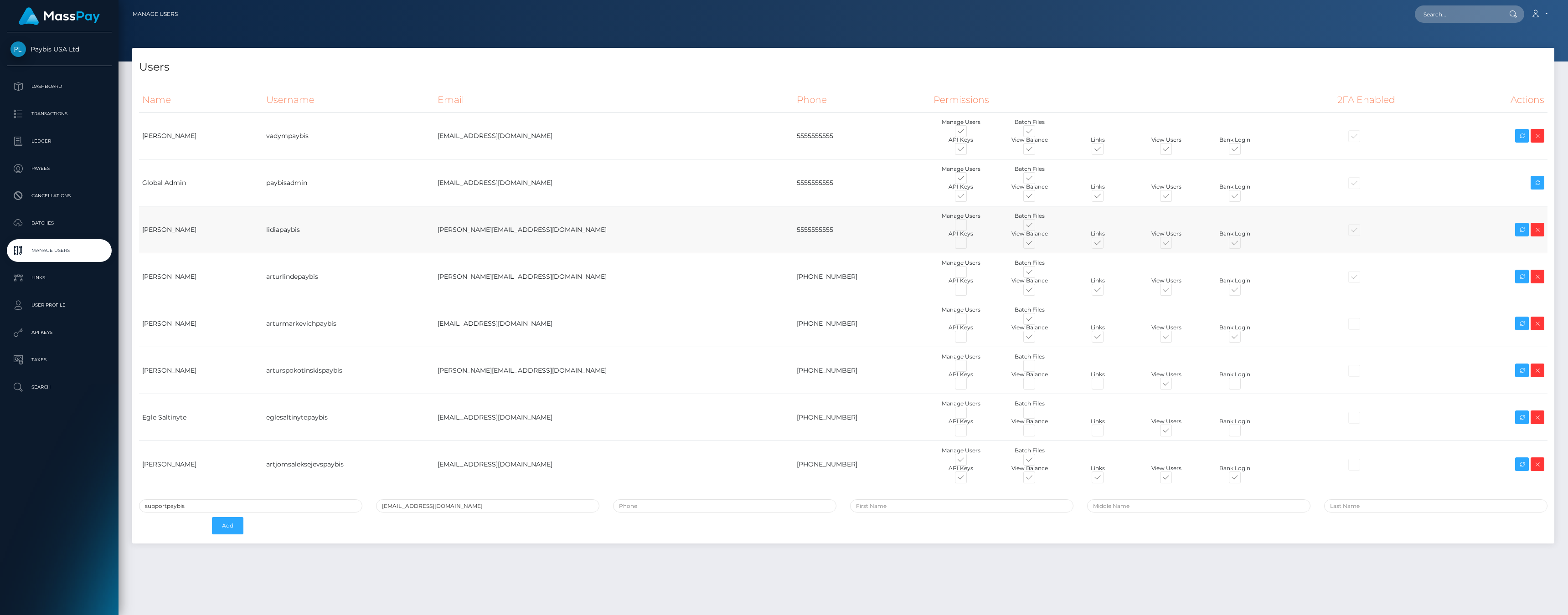
click at [794, 231] on td "5555555555" at bounding box center [862, 229] width 137 height 47
copy td "5555555555"
click at [659, 504] on input "tel" at bounding box center [725, 506] width 223 height 13
paste input "5555555555"
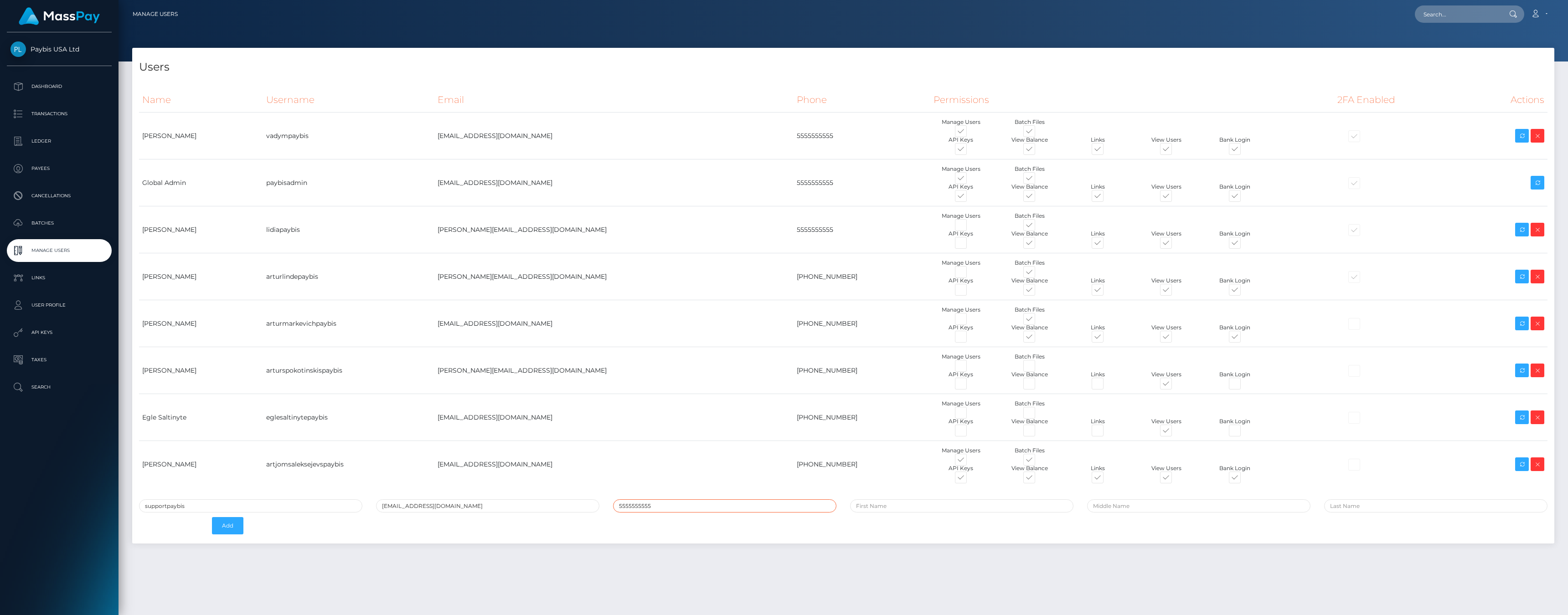
type input "5555555555"
click at [899, 509] on input "text" at bounding box center [962, 506] width 223 height 13
type input "Support"
type input "Paybis"
click at [678, 534] on div "supportpaybis support@paybis.com 5555555555 Support Paybis Add" at bounding box center [843, 519] width 1423 height 40
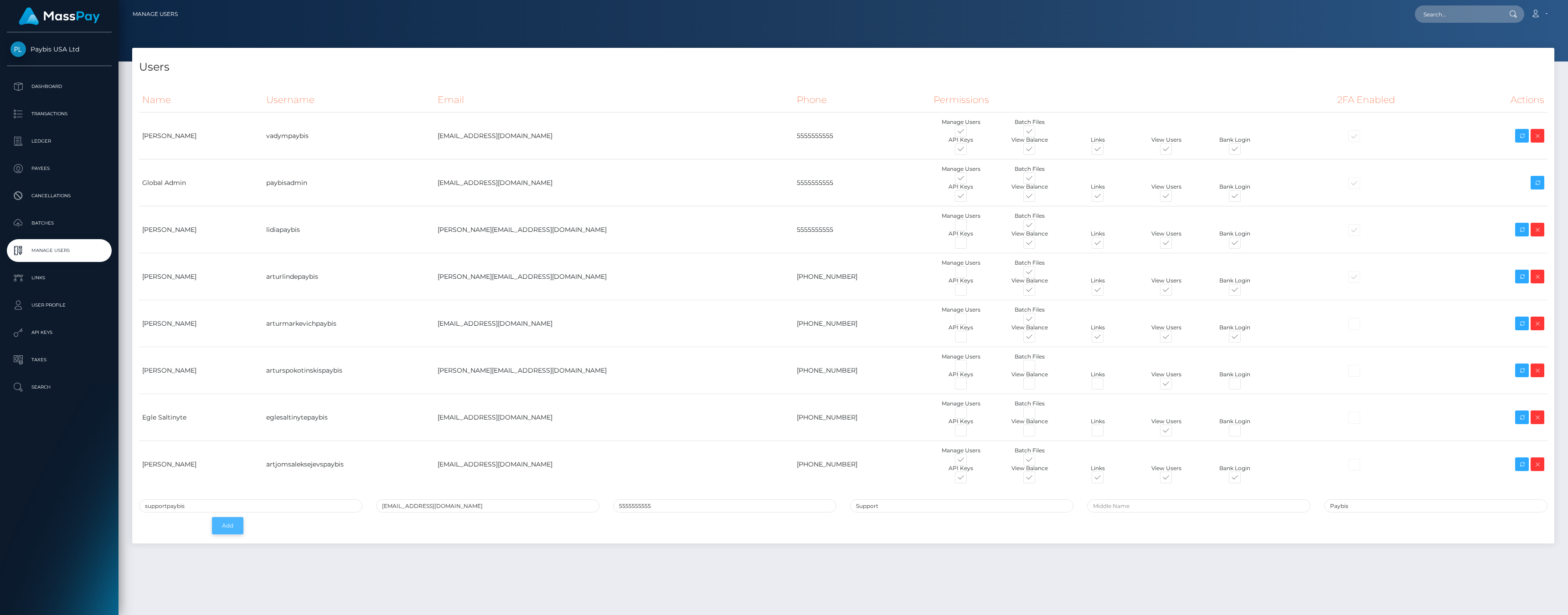
click at [229, 525] on button "Add" at bounding box center [227, 526] width 31 height 17
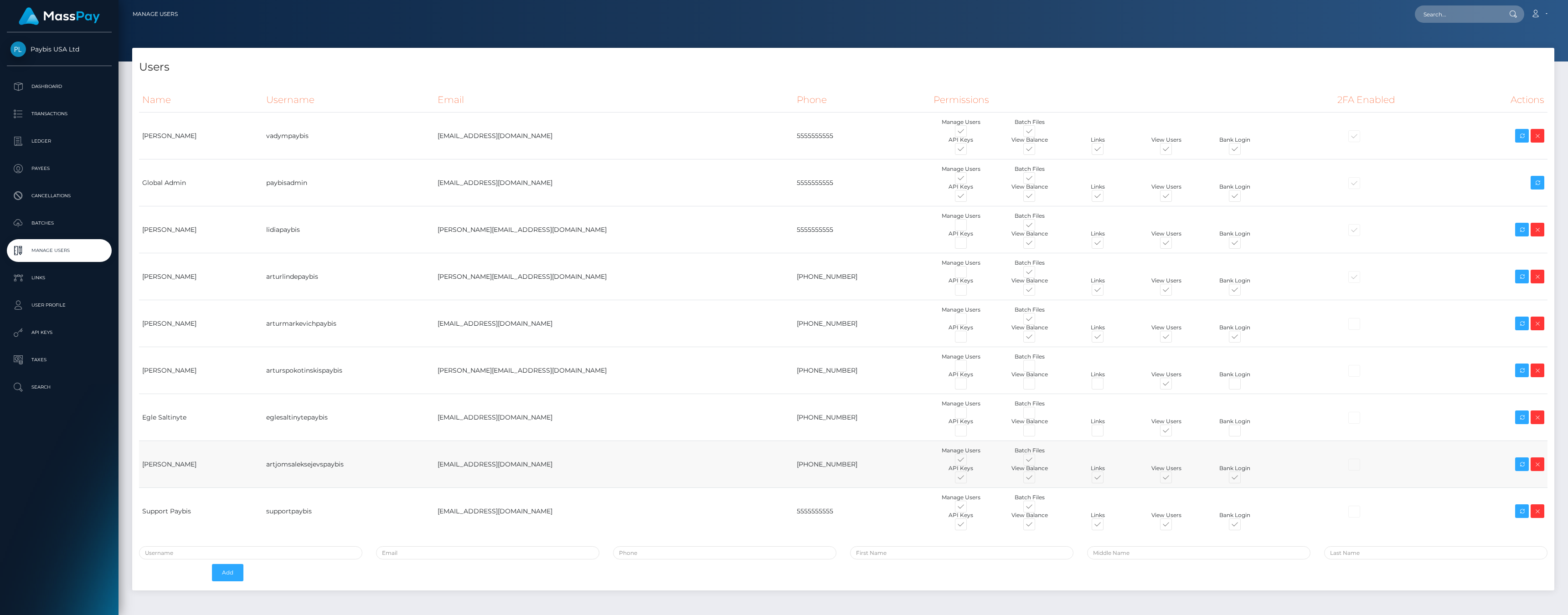
click at [969, 461] on span at bounding box center [969, 461] width 0 height 0
click at [969, 461] on input "checkbox" at bounding box center [972, 464] width 6 height 6
checkbox input "false"
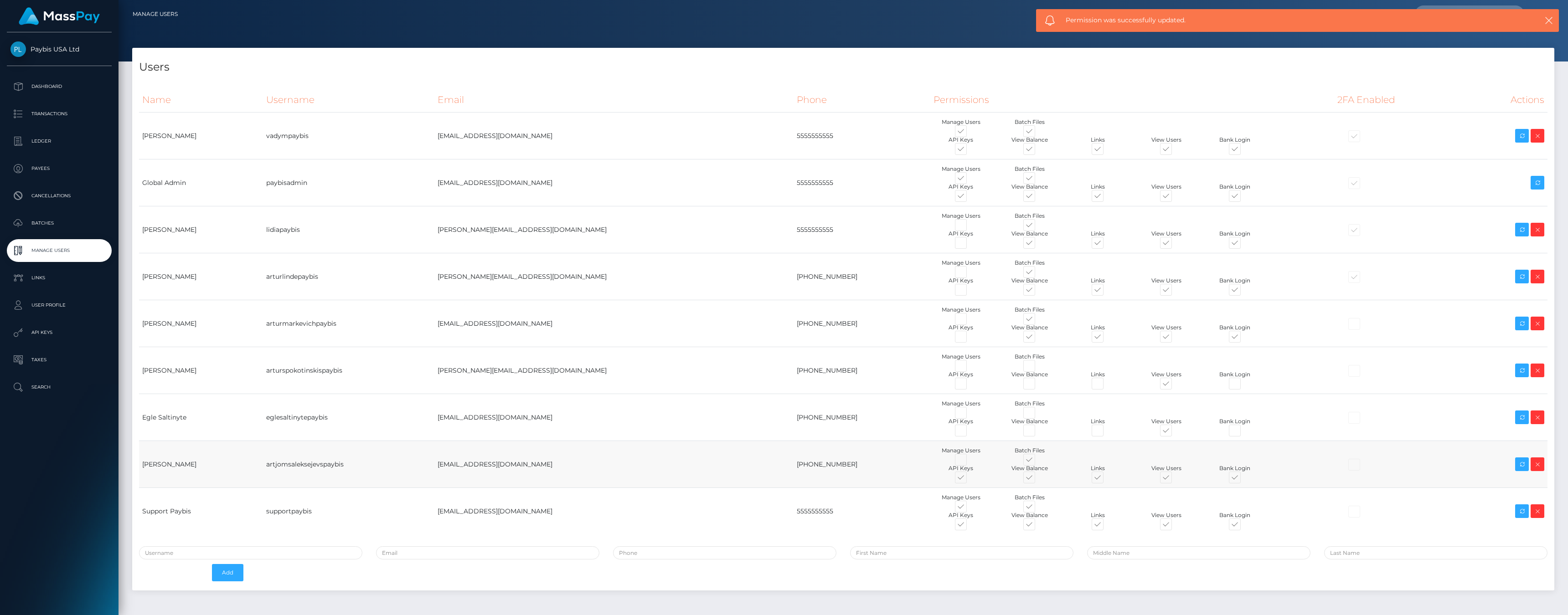
click at [969, 479] on span at bounding box center [969, 479] width 0 height 0
click at [969, 479] on input "checkbox" at bounding box center [972, 482] width 6 height 6
checkbox input "false"
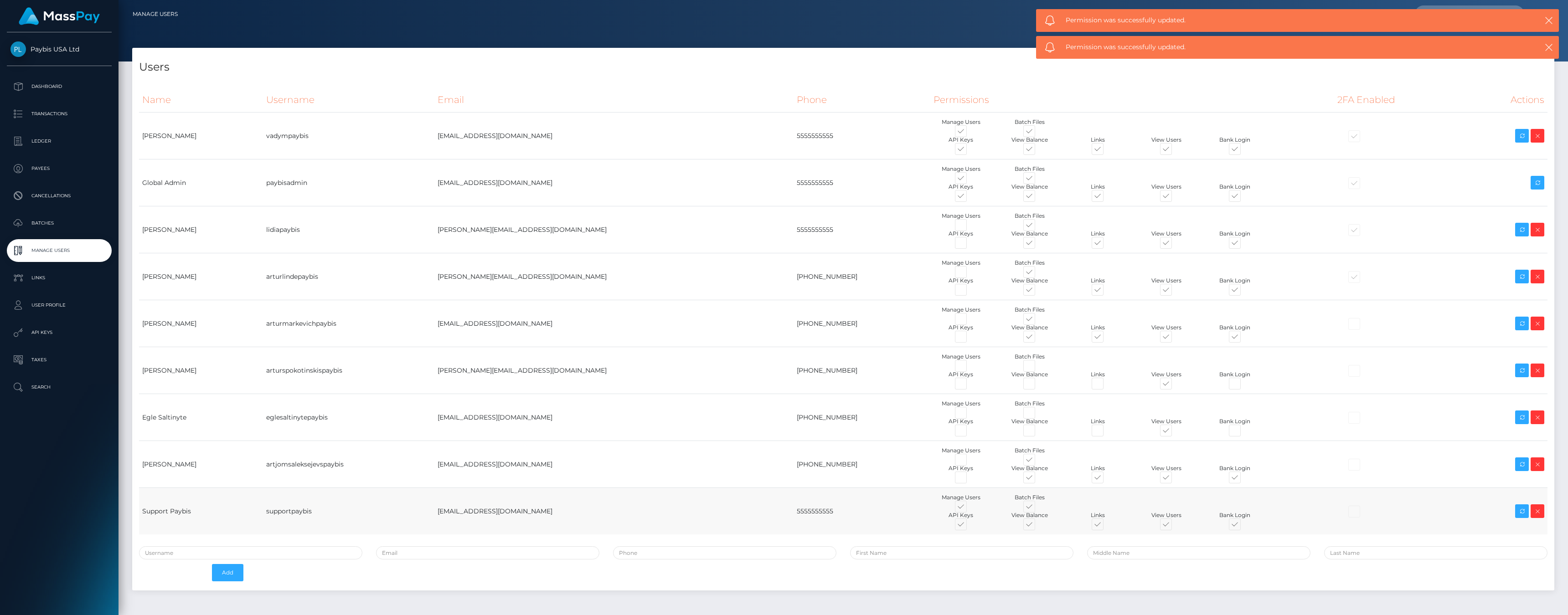
click at [969, 509] on span at bounding box center [969, 509] width 0 height 0
click at [969, 509] on input "checkbox" at bounding box center [972, 511] width 6 height 6
checkbox input "false"
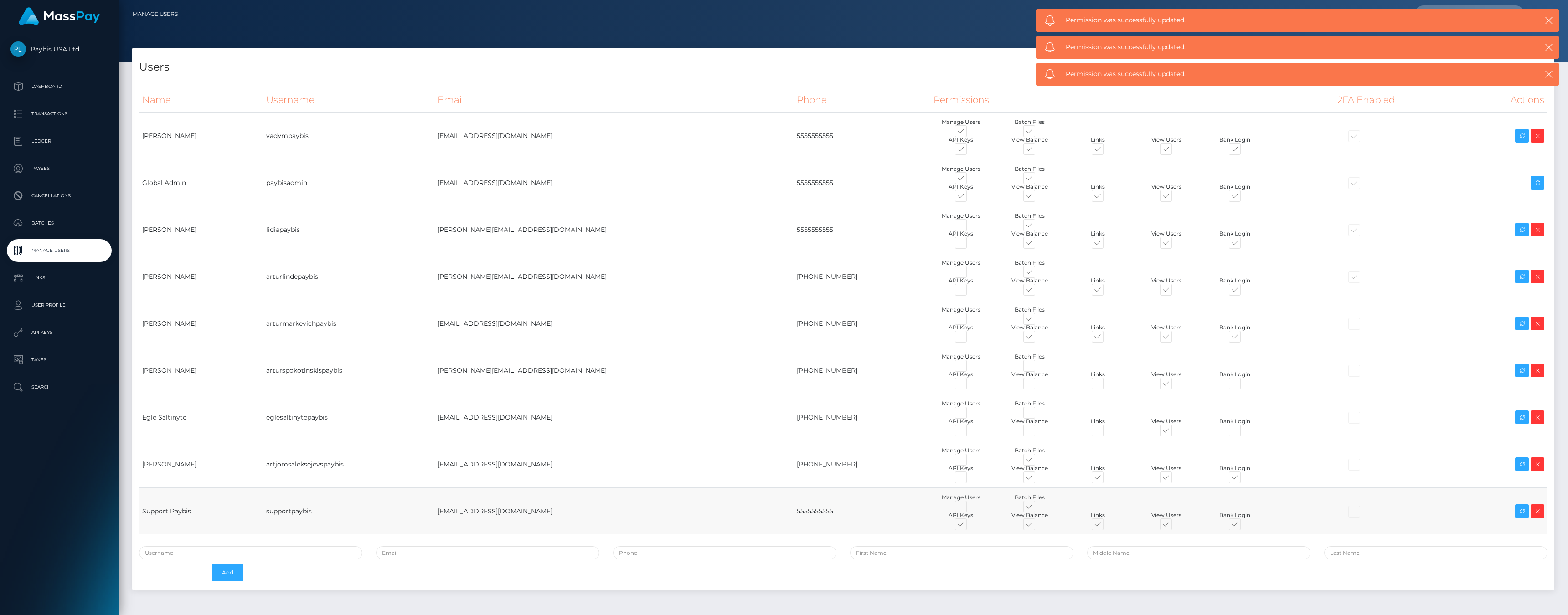
click at [969, 526] on span at bounding box center [969, 526] width 0 height 0
click at [969, 526] on input "checkbox" at bounding box center [972, 529] width 6 height 6
checkbox input "false"
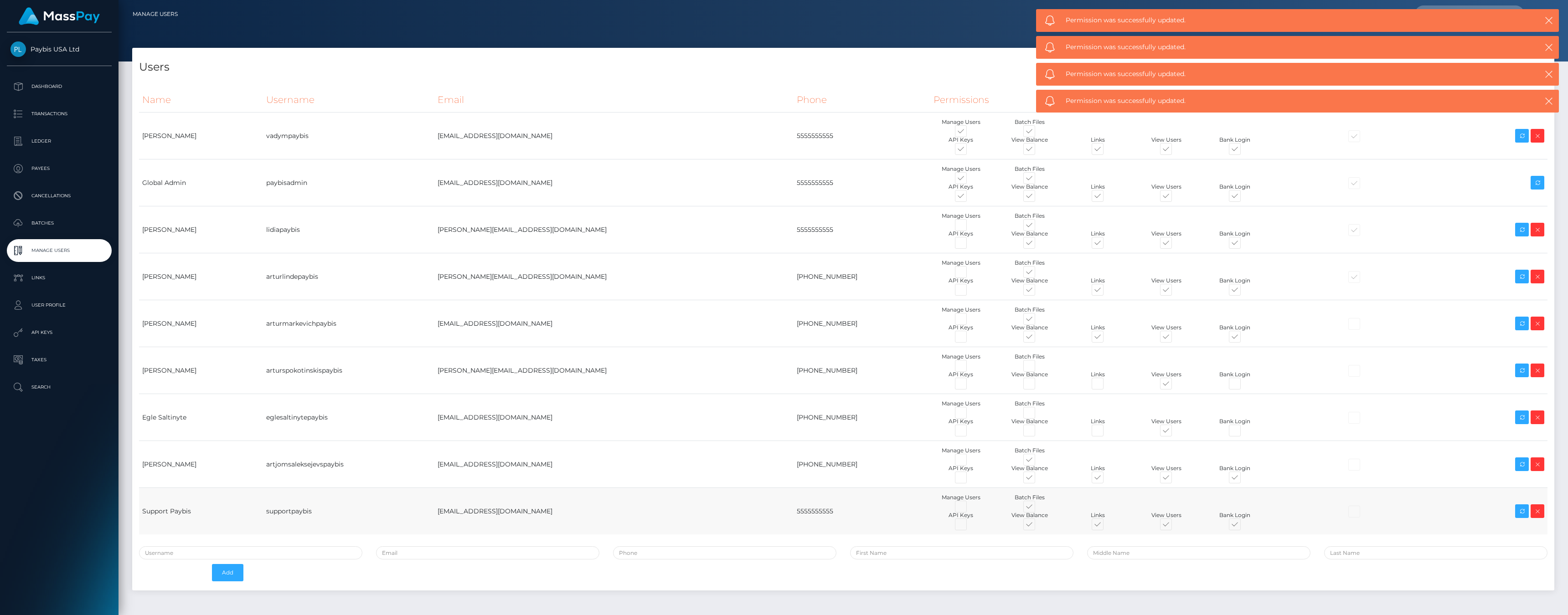
click at [1037, 526] on span at bounding box center [1037, 526] width 0 height 0
click at [1037, 526] on input "checkbox" at bounding box center [1040, 529] width 6 height 6
checkbox input "false"
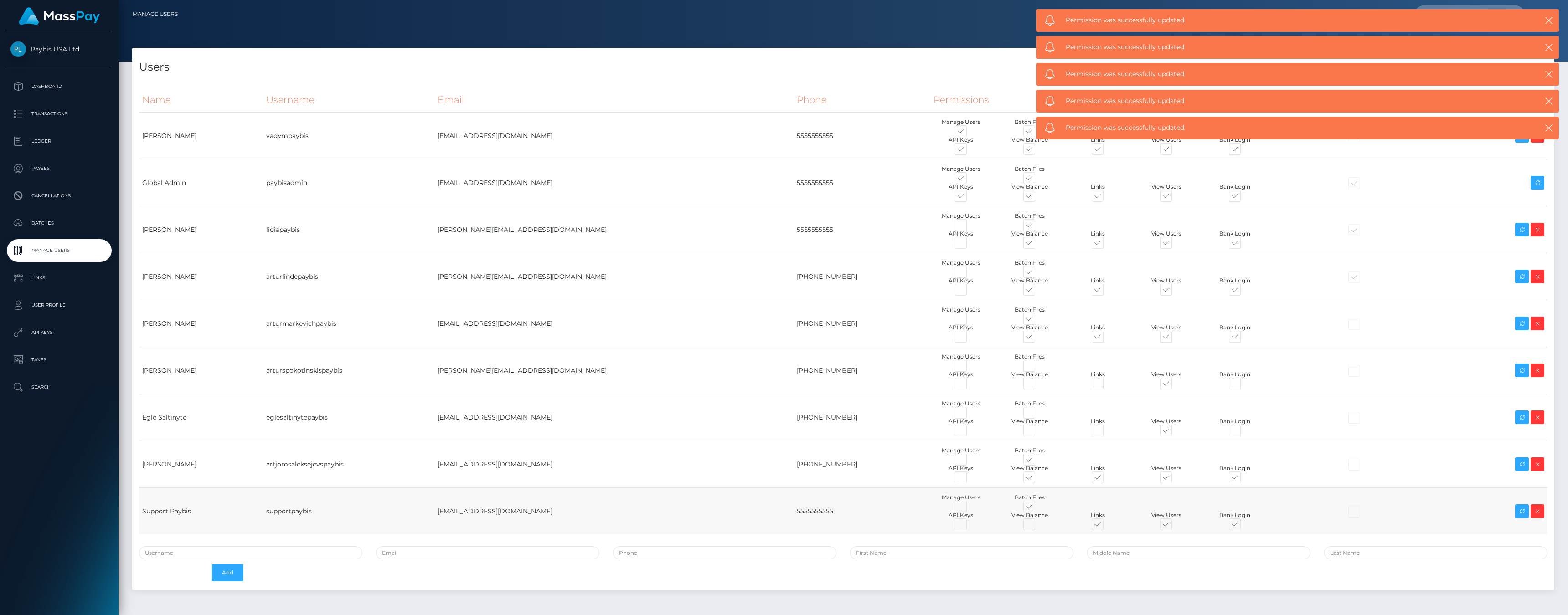
click at [1037, 509] on span at bounding box center [1037, 509] width 0 height 0
click at [1037, 509] on input "checkbox" at bounding box center [1040, 511] width 6 height 6
checkbox input "false"
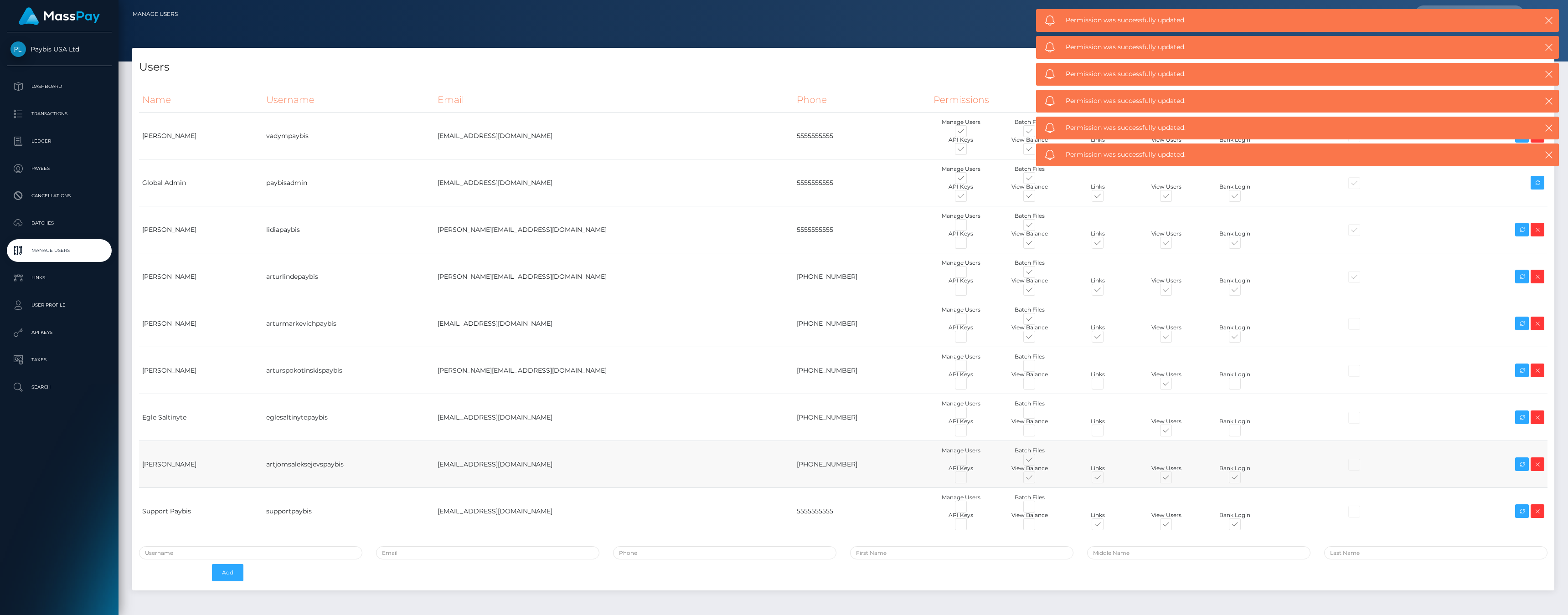
click at [1037, 479] on span at bounding box center [1037, 479] width 0 height 0
click at [1037, 479] on input "checkbox" at bounding box center [1040, 482] width 6 height 6
checkbox input "false"
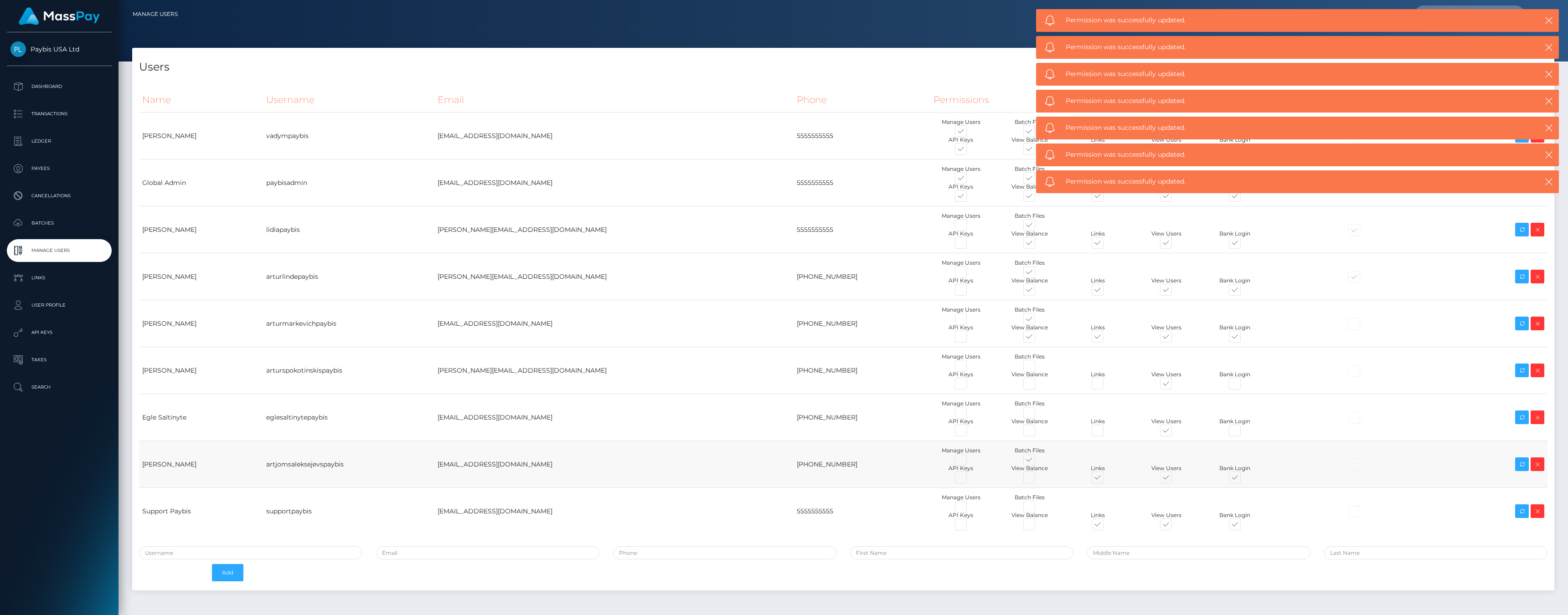
click at [1037, 461] on span at bounding box center [1037, 461] width 0 height 0
click at [1037, 461] on input "checkbox" at bounding box center [1040, 464] width 6 height 6
checkbox input "false"
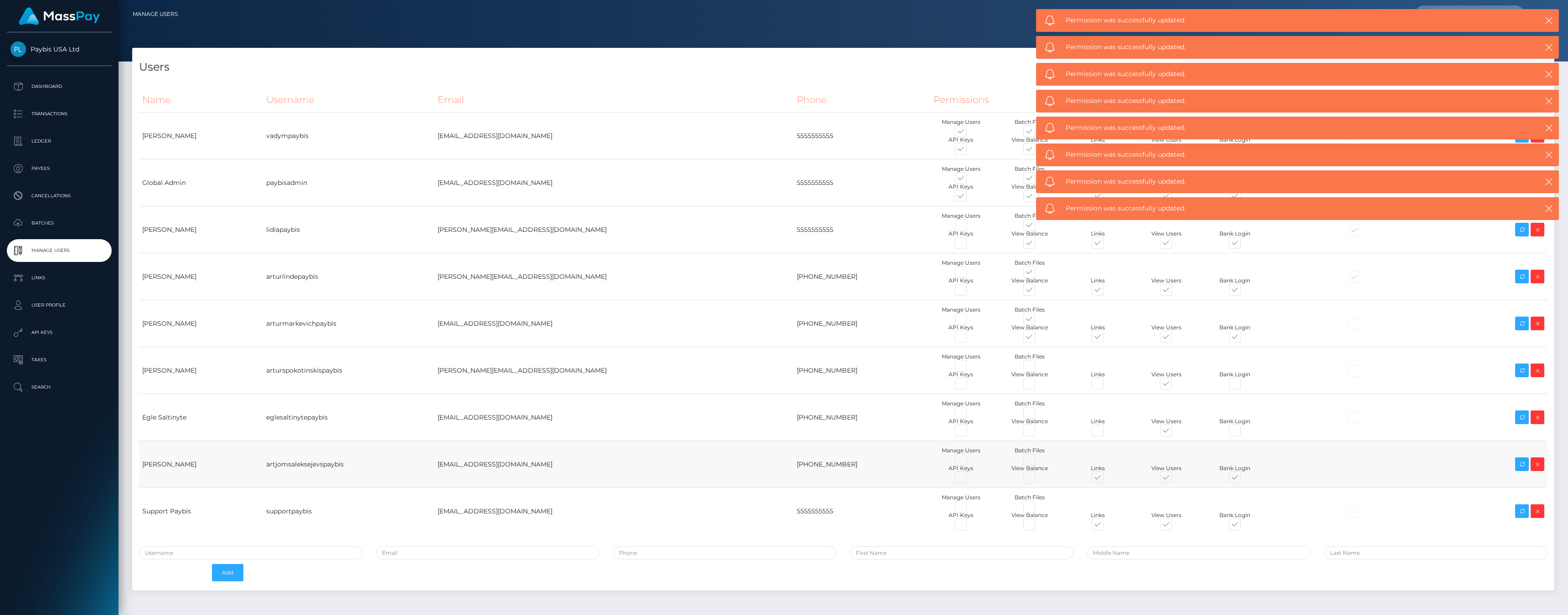
click at [1106, 479] on span at bounding box center [1106, 479] width 0 height 0
click at [1106, 479] on input "checkbox" at bounding box center [1109, 482] width 6 height 6
checkbox input "false"
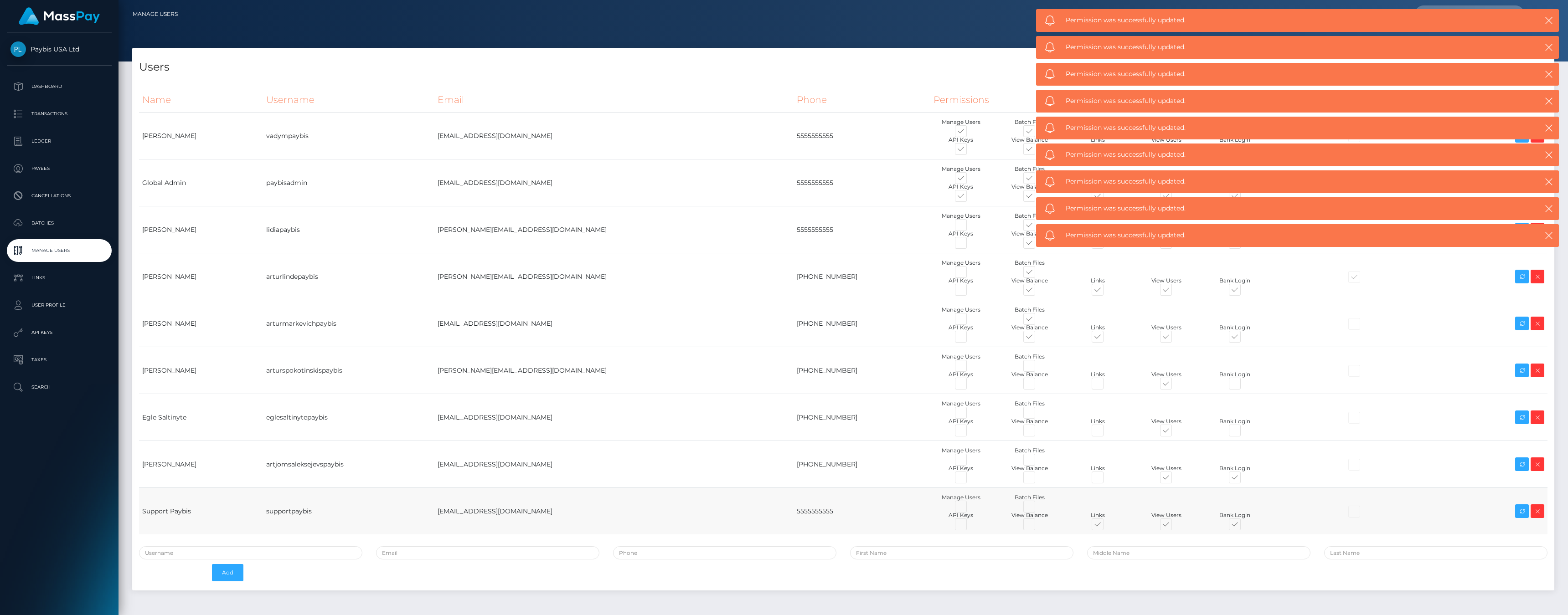
click at [1106, 526] on span at bounding box center [1106, 526] width 0 height 0
click at [1106, 526] on input "checkbox" at bounding box center [1109, 529] width 6 height 6
checkbox input "false"
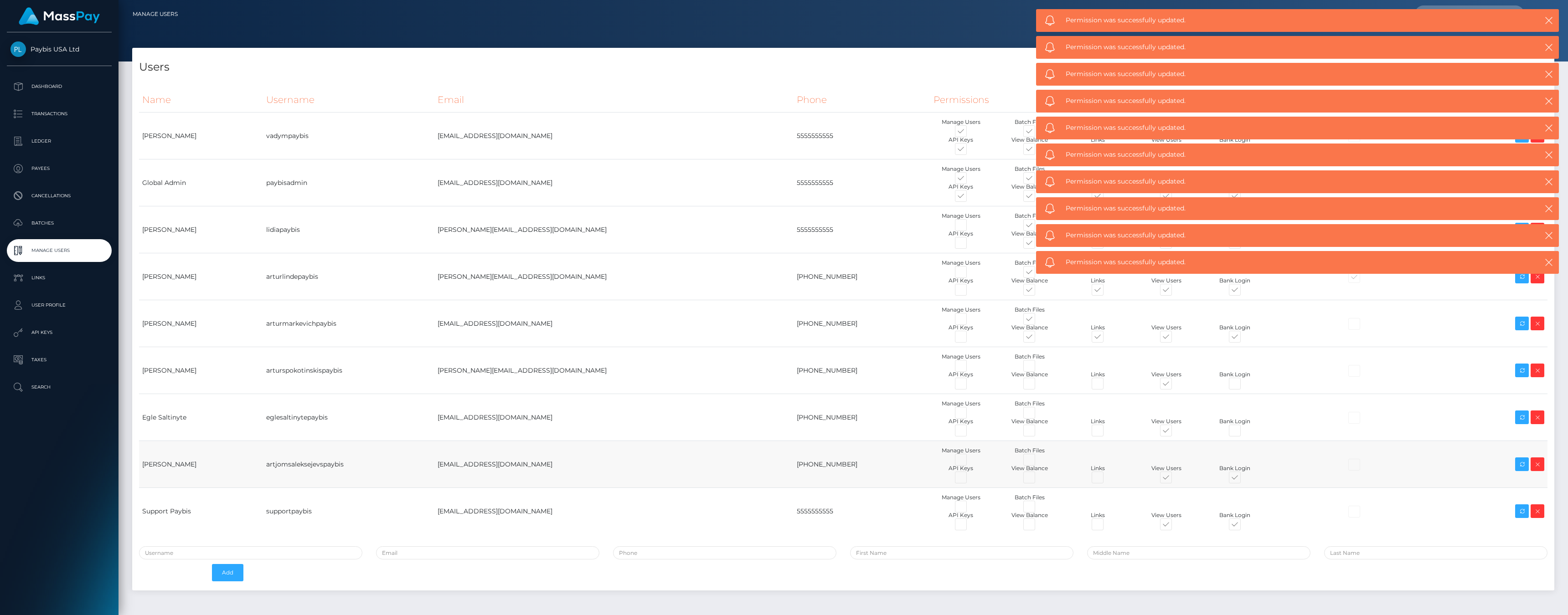
click at [1243, 479] on span at bounding box center [1243, 479] width 0 height 0
click at [1243, 479] on input "checkbox" at bounding box center [1246, 482] width 6 height 6
checkbox input "false"
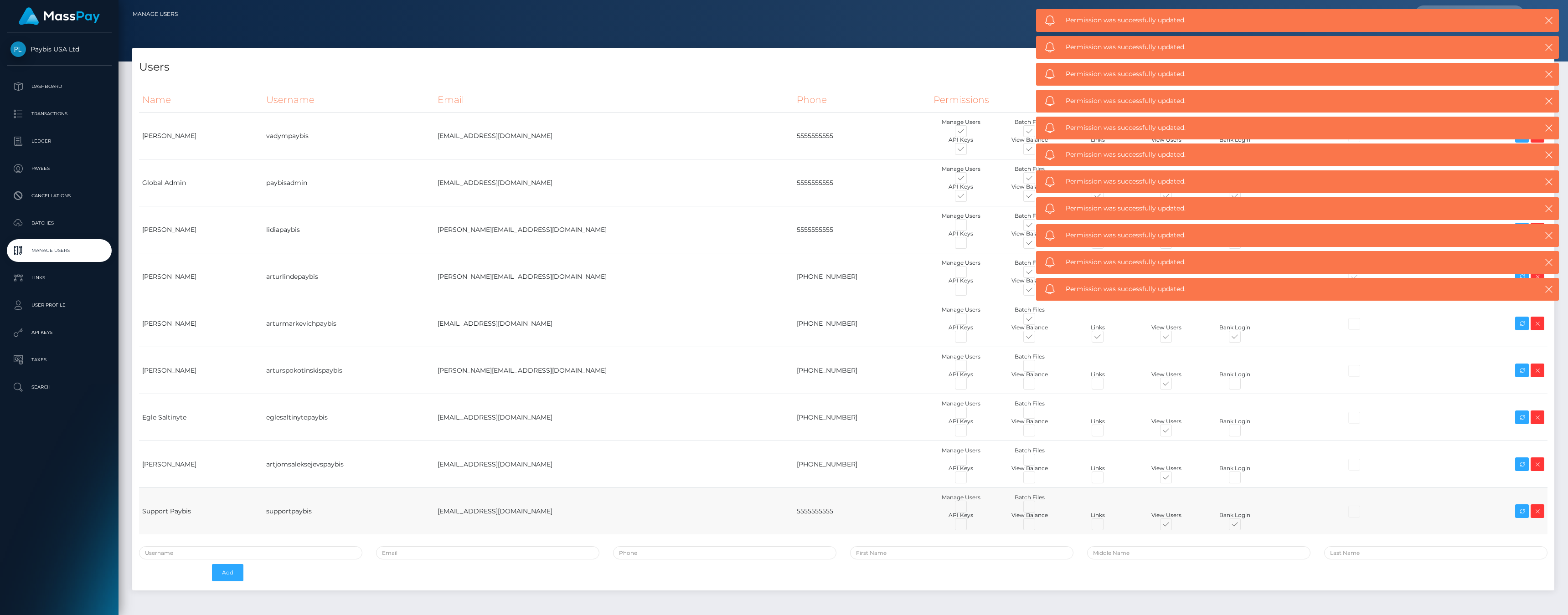
click at [1243, 526] on span at bounding box center [1243, 526] width 0 height 0
click at [1243, 526] on input "checkbox" at bounding box center [1246, 529] width 6 height 6
checkbox input "false"
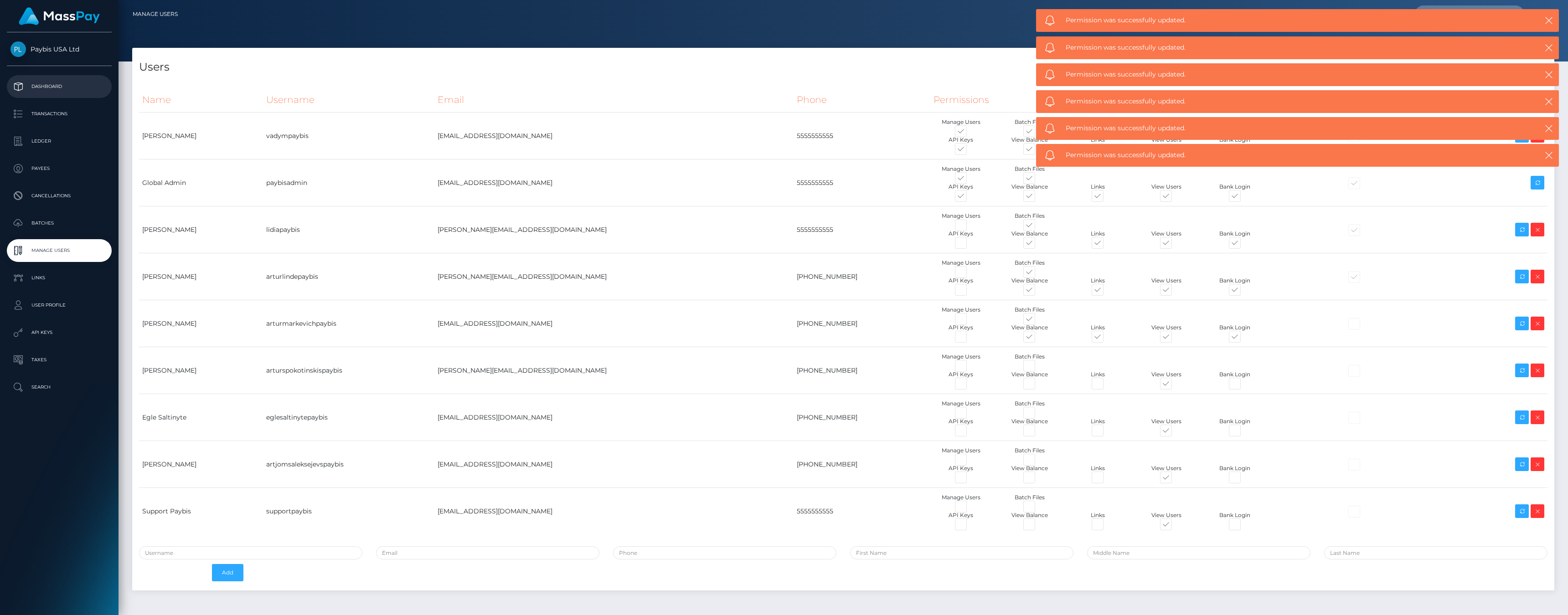
click at [48, 89] on p "Dashboard" at bounding box center [59, 87] width 98 height 14
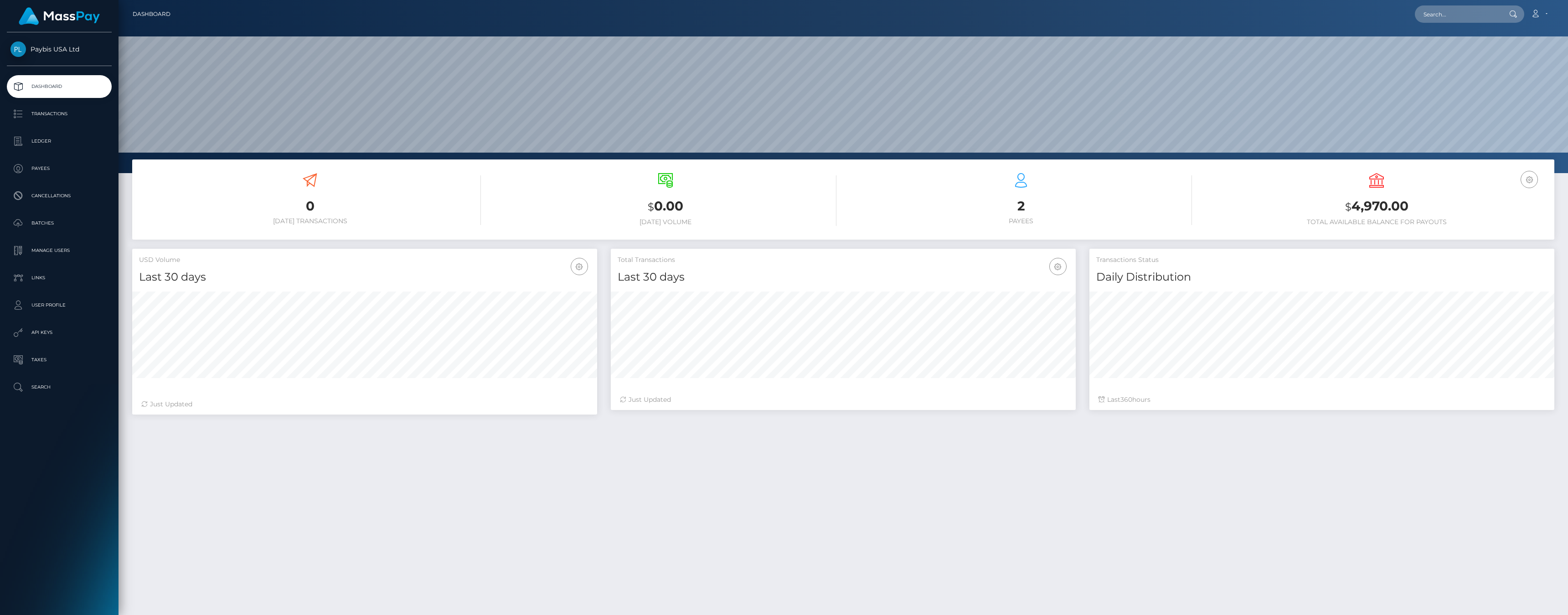
scroll to position [161, 465]
